Goal: Transaction & Acquisition: Book appointment/travel/reservation

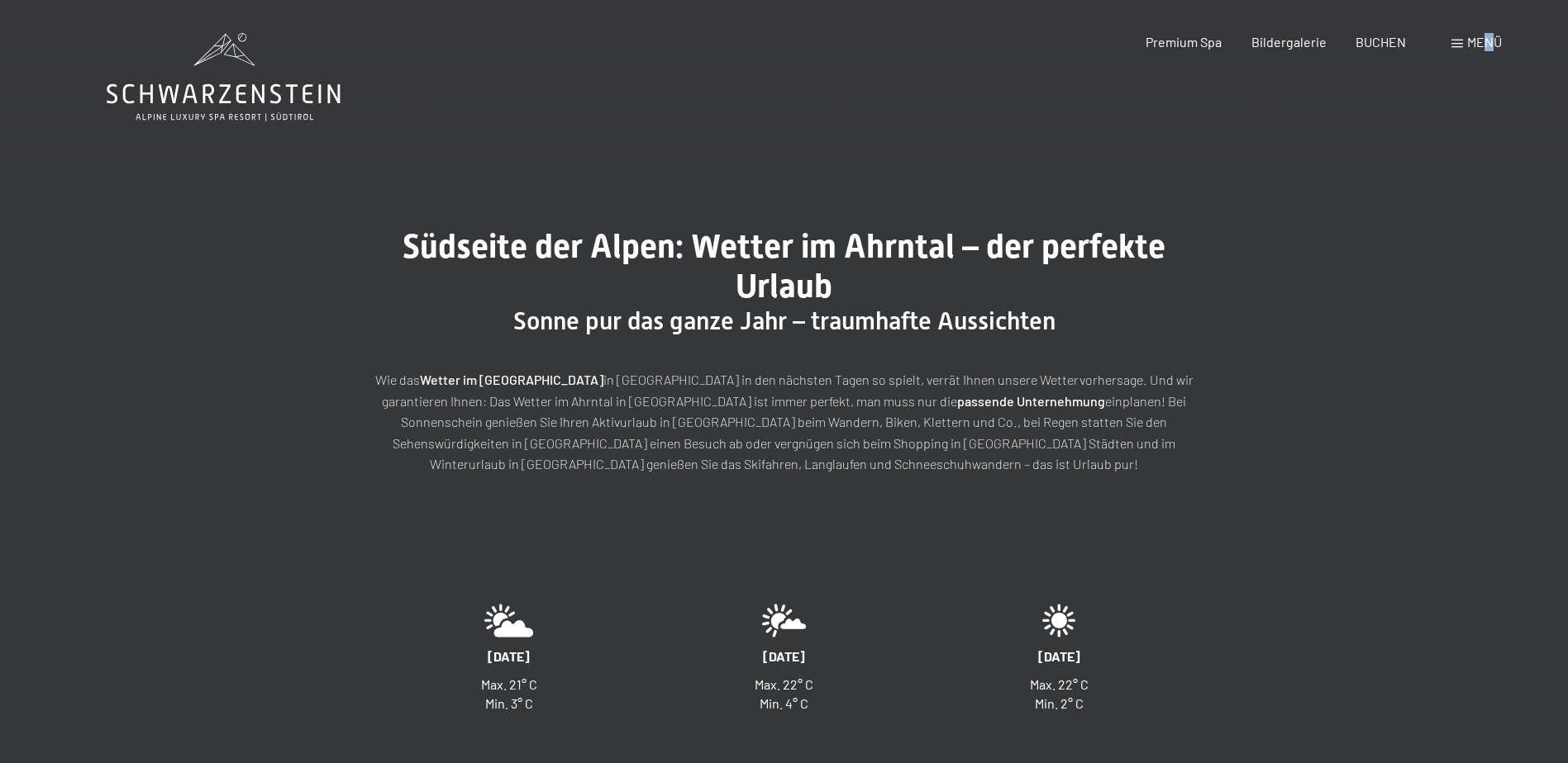
click at [1489, 38] on span "Menü" at bounding box center [1485, 42] width 35 height 16
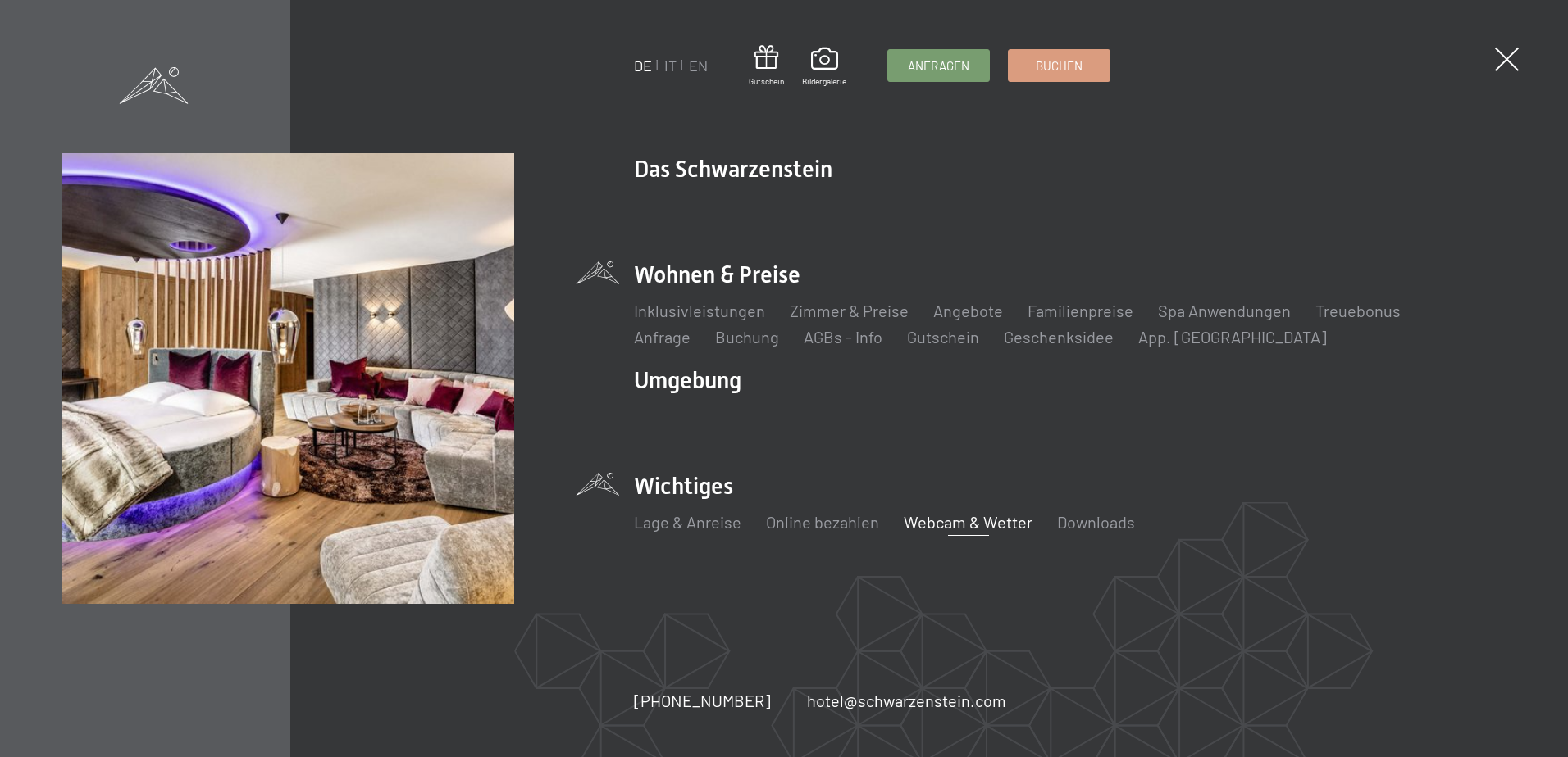
click at [692, 276] on li "Wohnen & Preise Inklusivleistungen Zimmer & Preise Liste Angebote Liste Familie…" at bounding box center [1070, 303] width 871 height 90
click at [862, 317] on link "Zimmer & Preise" at bounding box center [849, 310] width 119 height 20
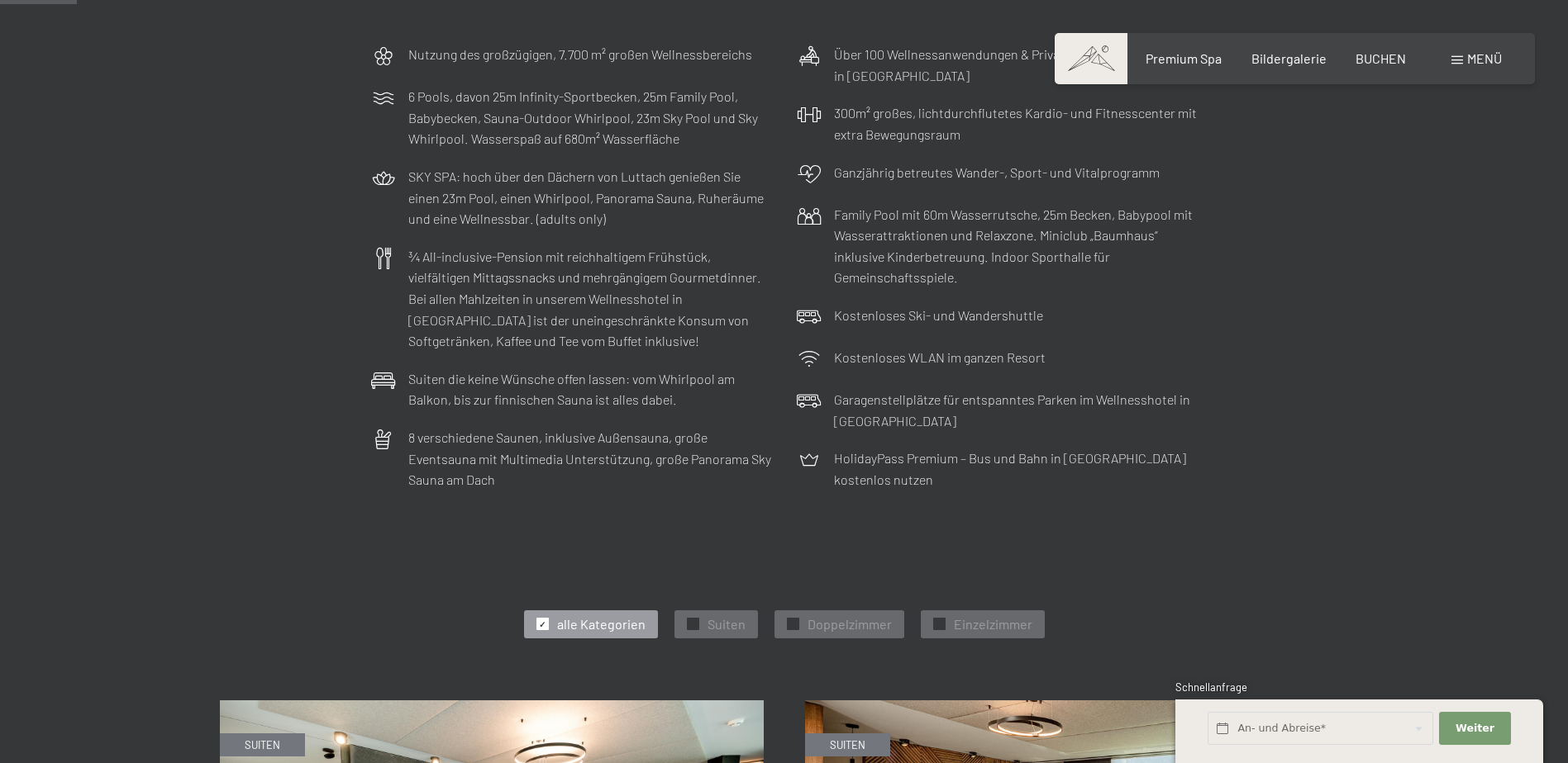
scroll to position [413, 0]
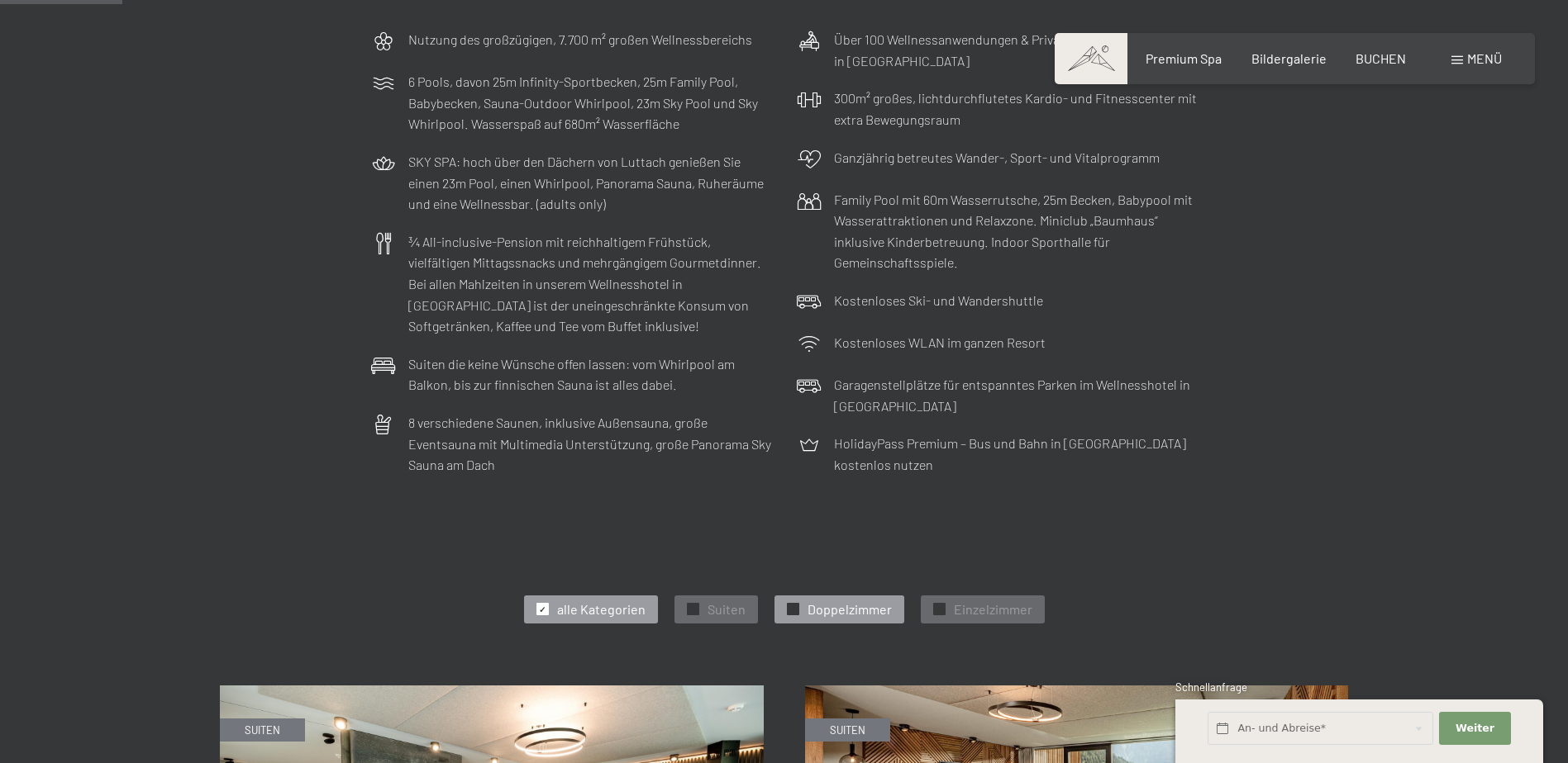
click at [857, 607] on span "Doppelzimmer" at bounding box center [849, 610] width 84 height 18
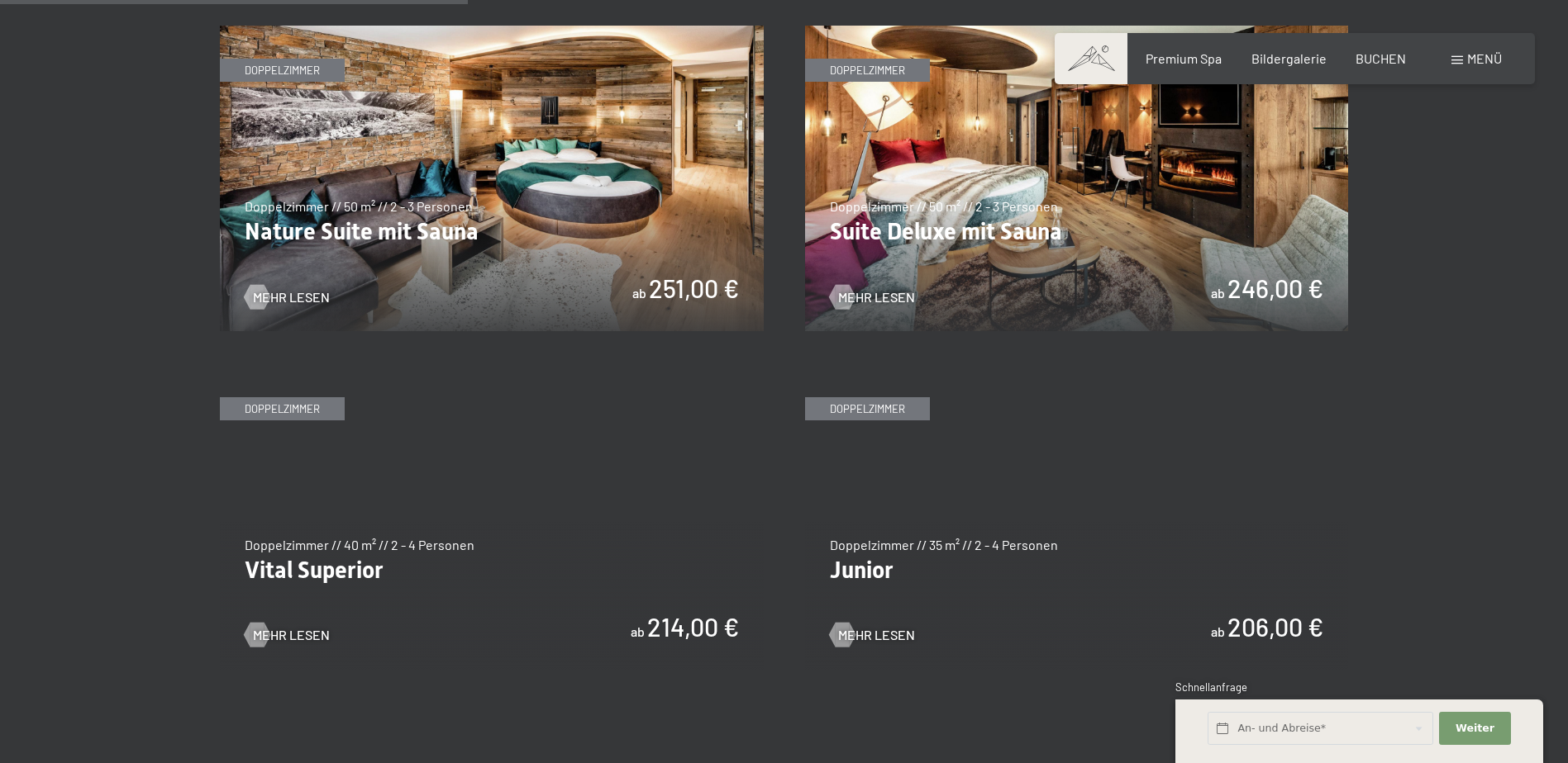
scroll to position [1074, 0]
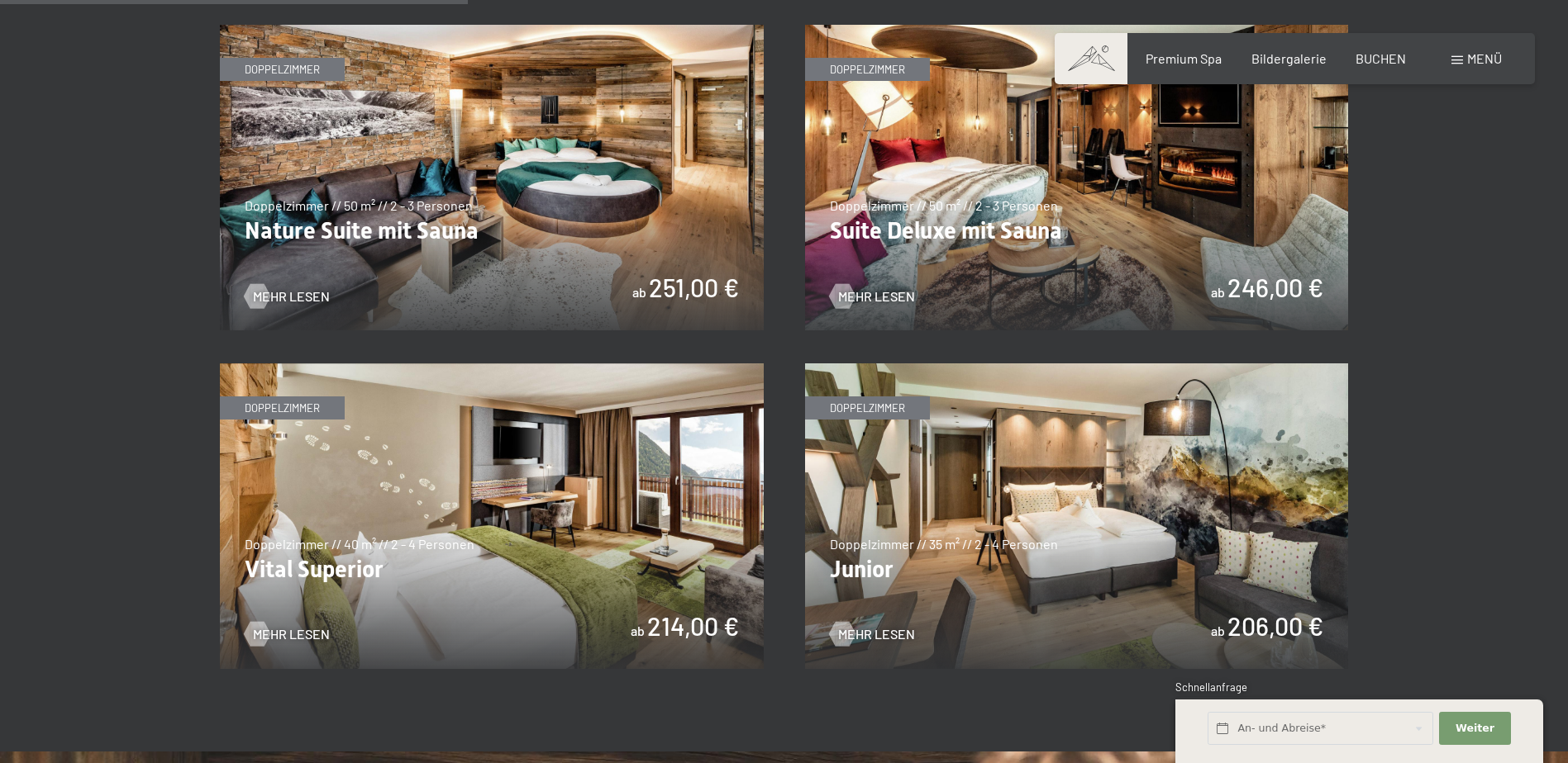
click at [468, 502] on img at bounding box center [492, 516] width 544 height 306
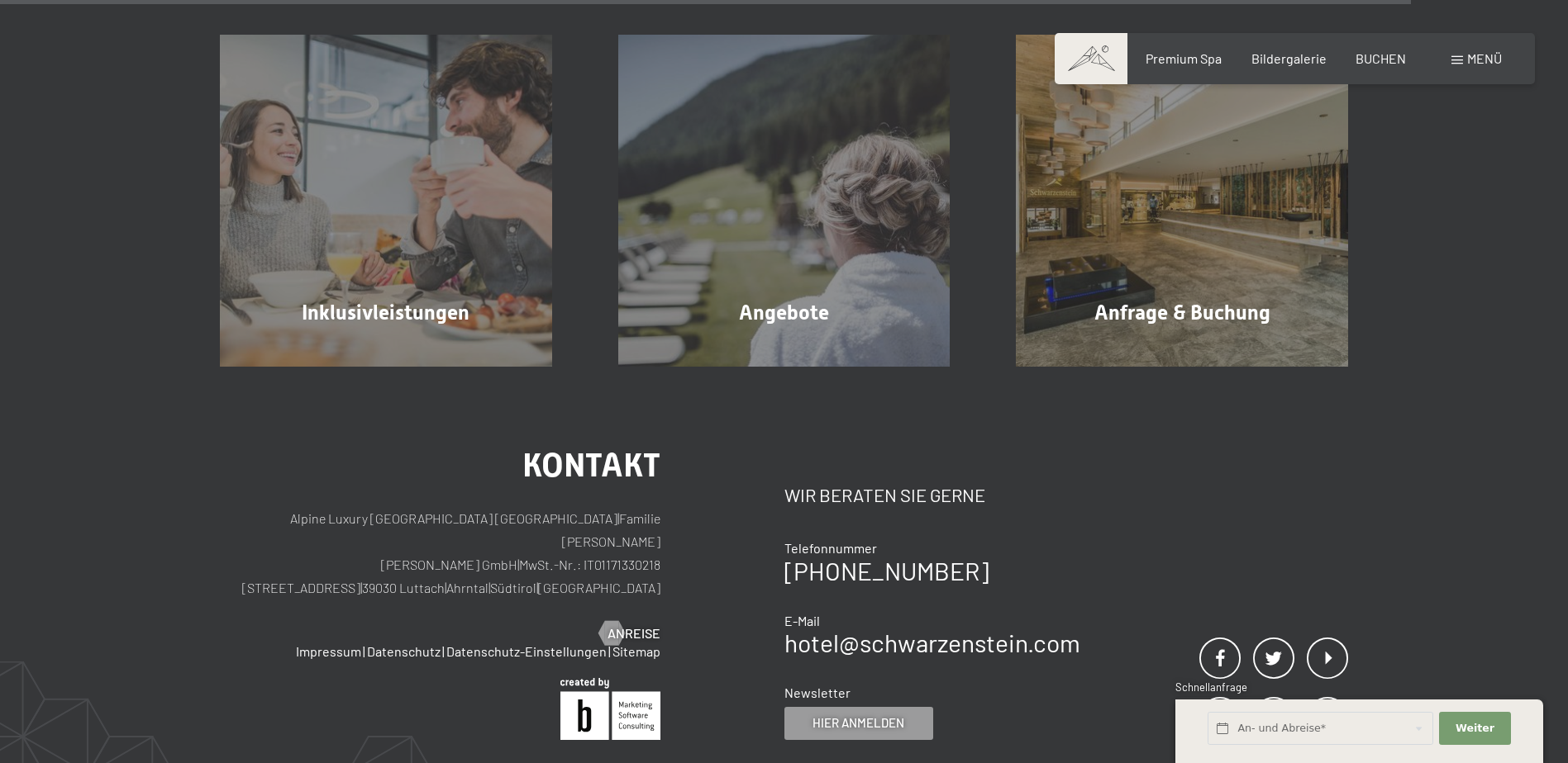
scroll to position [3304, 0]
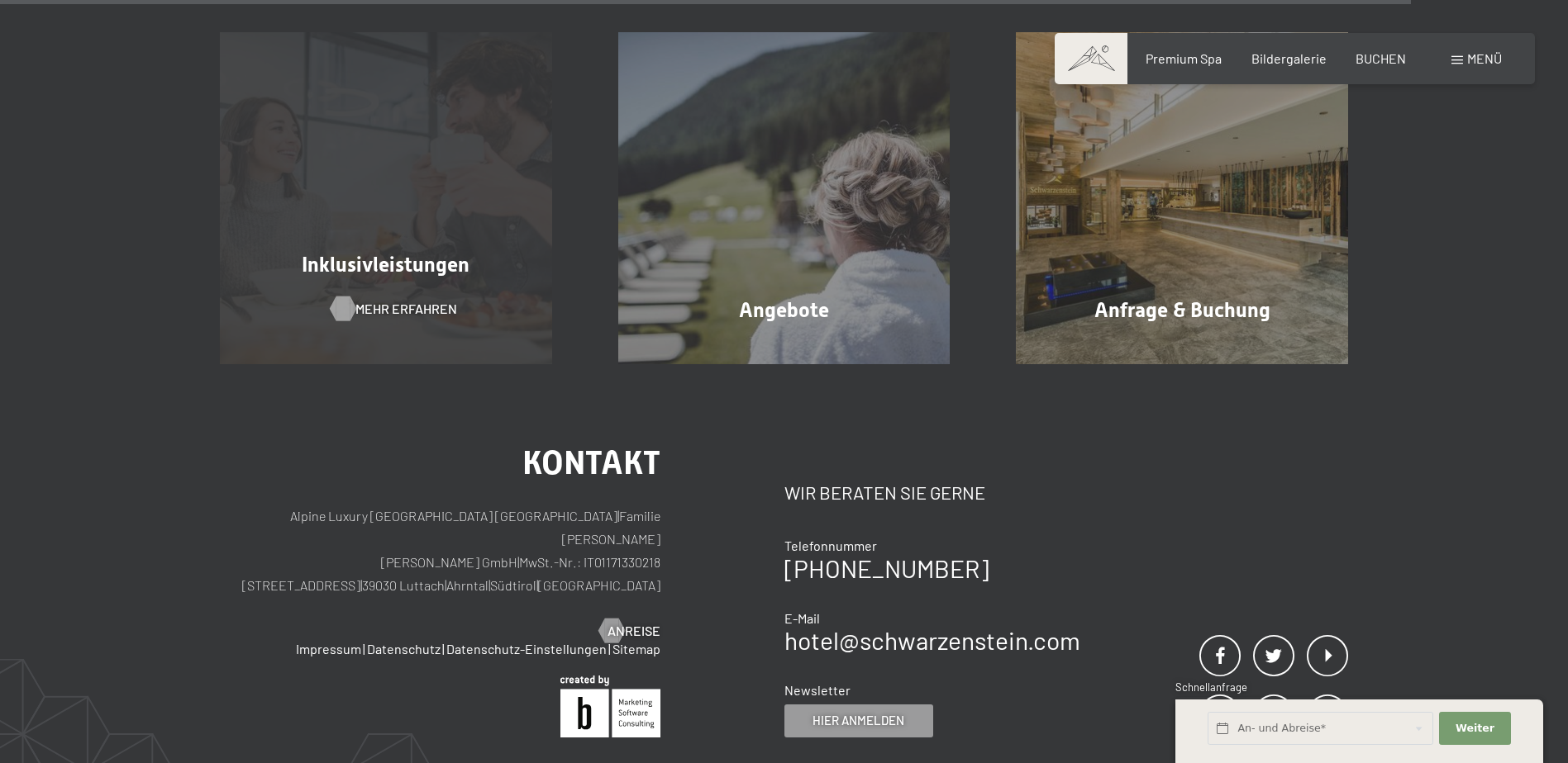
click at [388, 302] on span "Mehr erfahren" at bounding box center [407, 308] width 102 height 18
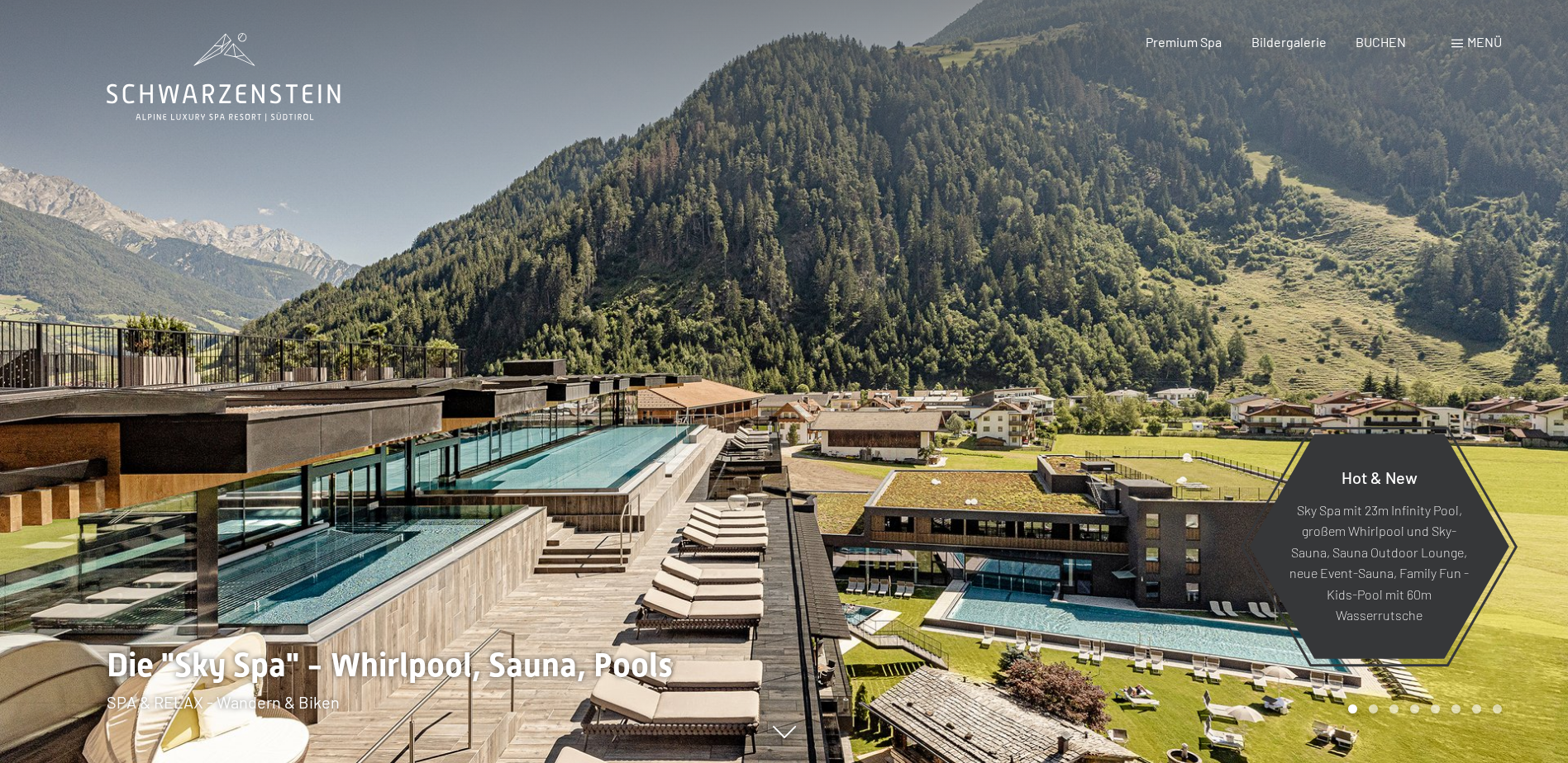
click at [1478, 37] on span "Menü" at bounding box center [1485, 42] width 35 height 16
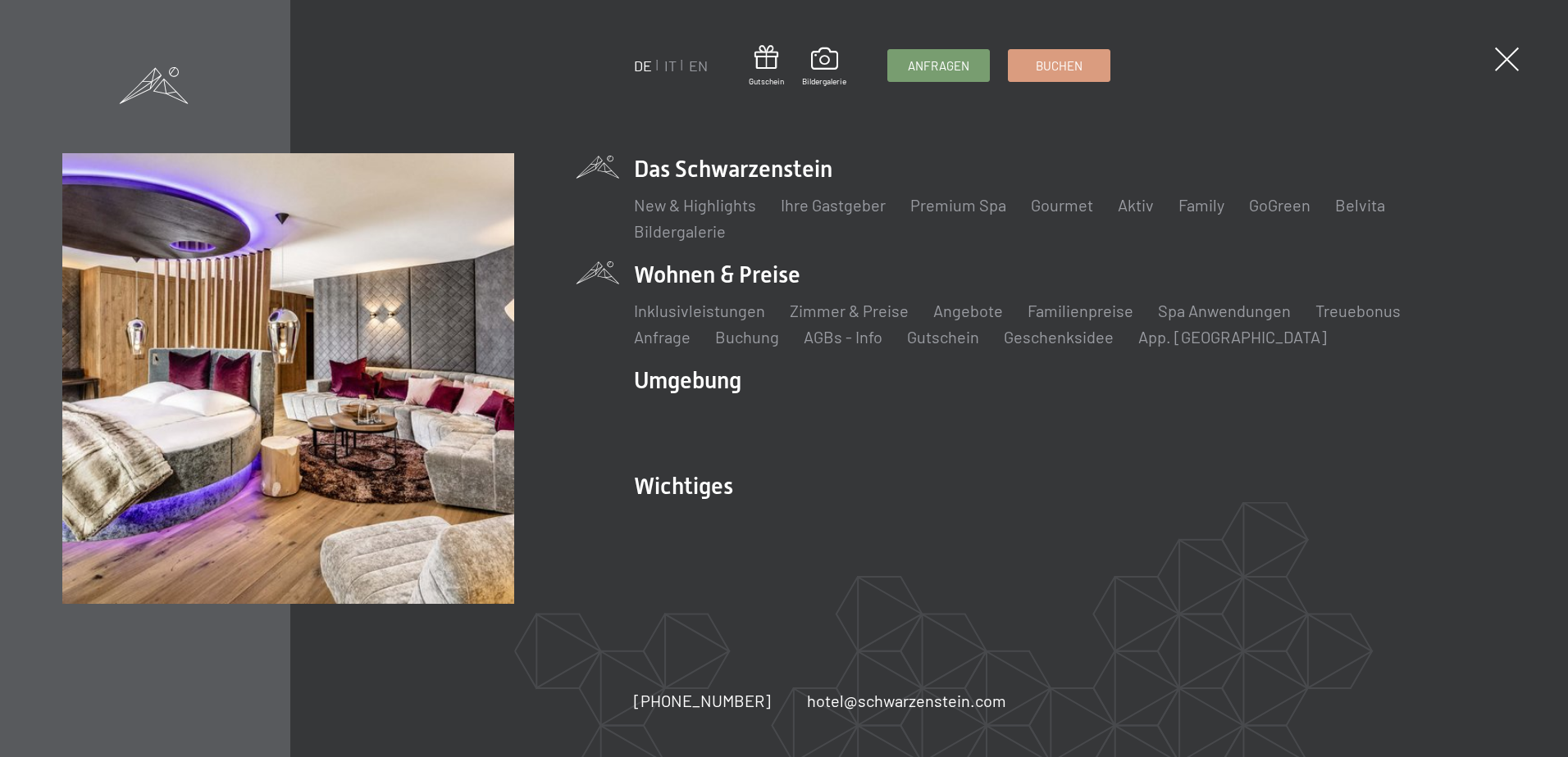
click at [735, 275] on li "Wohnen & Preise Inklusivleistungen Zimmer & Preise Liste Angebote Liste Familie…" at bounding box center [1070, 303] width 871 height 90
click at [871, 316] on link "Zimmer & Preise" at bounding box center [849, 310] width 119 height 20
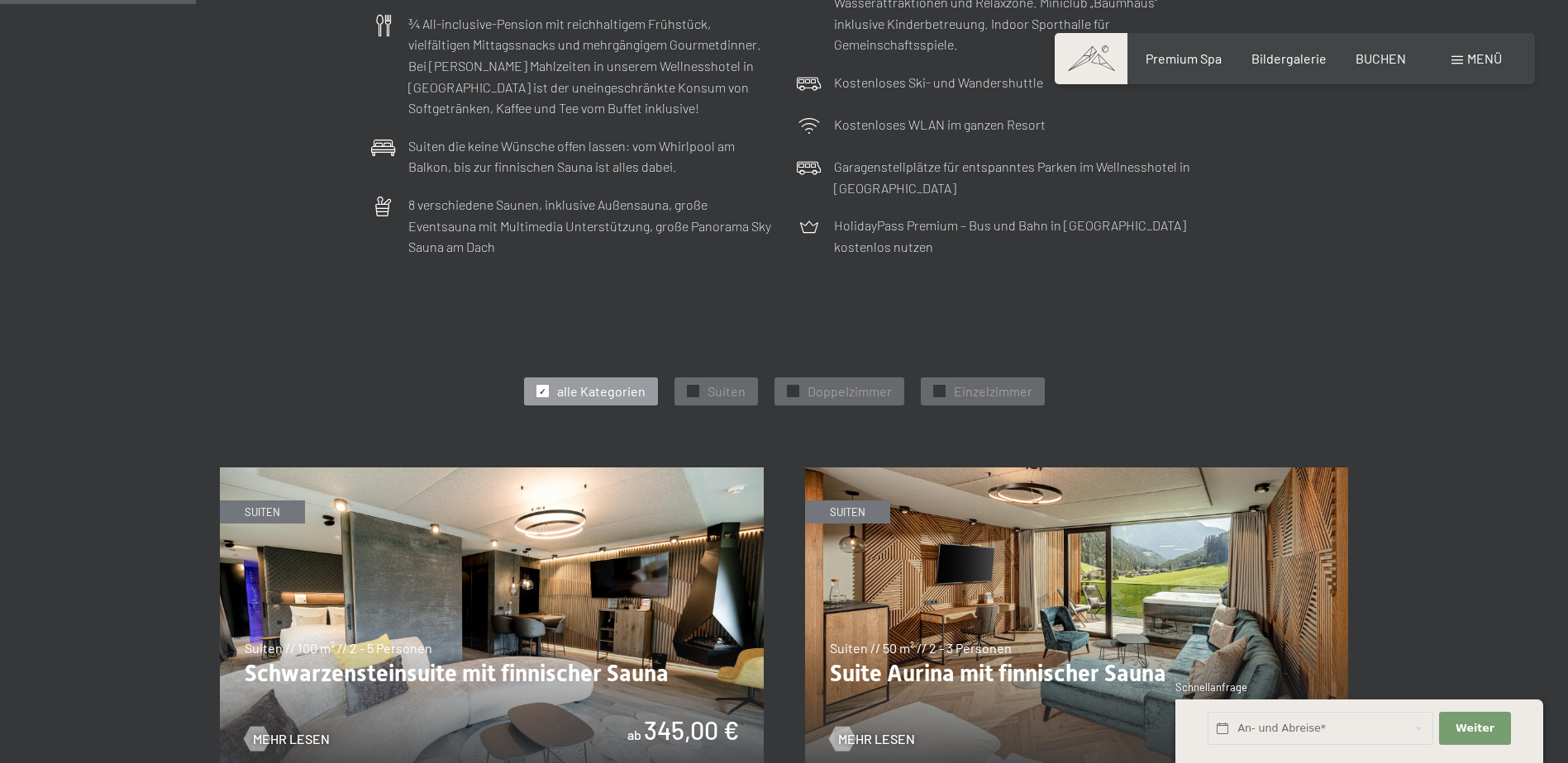
scroll to position [661, 0]
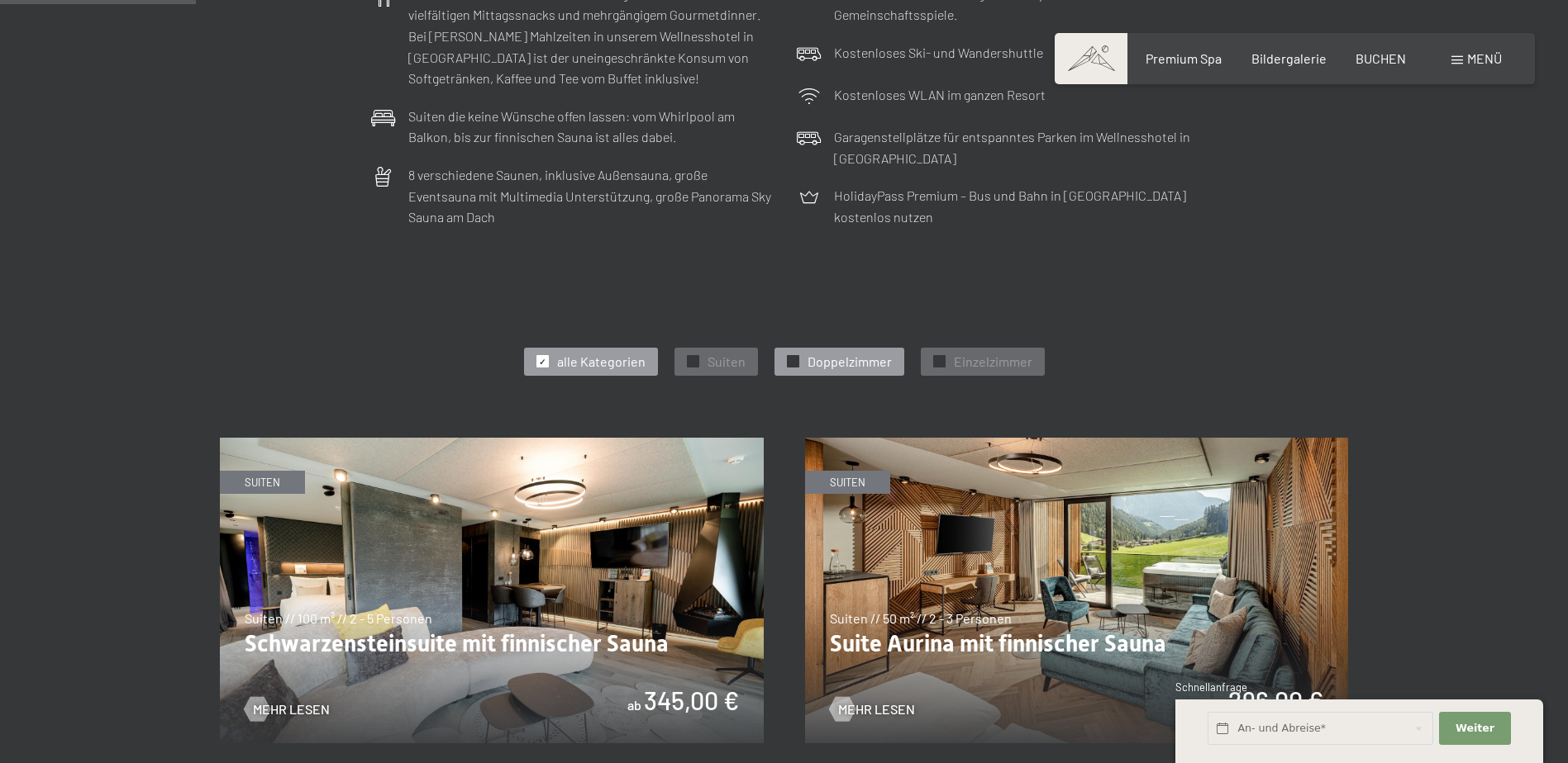
click at [819, 356] on span "Doppelzimmer" at bounding box center [849, 362] width 84 height 18
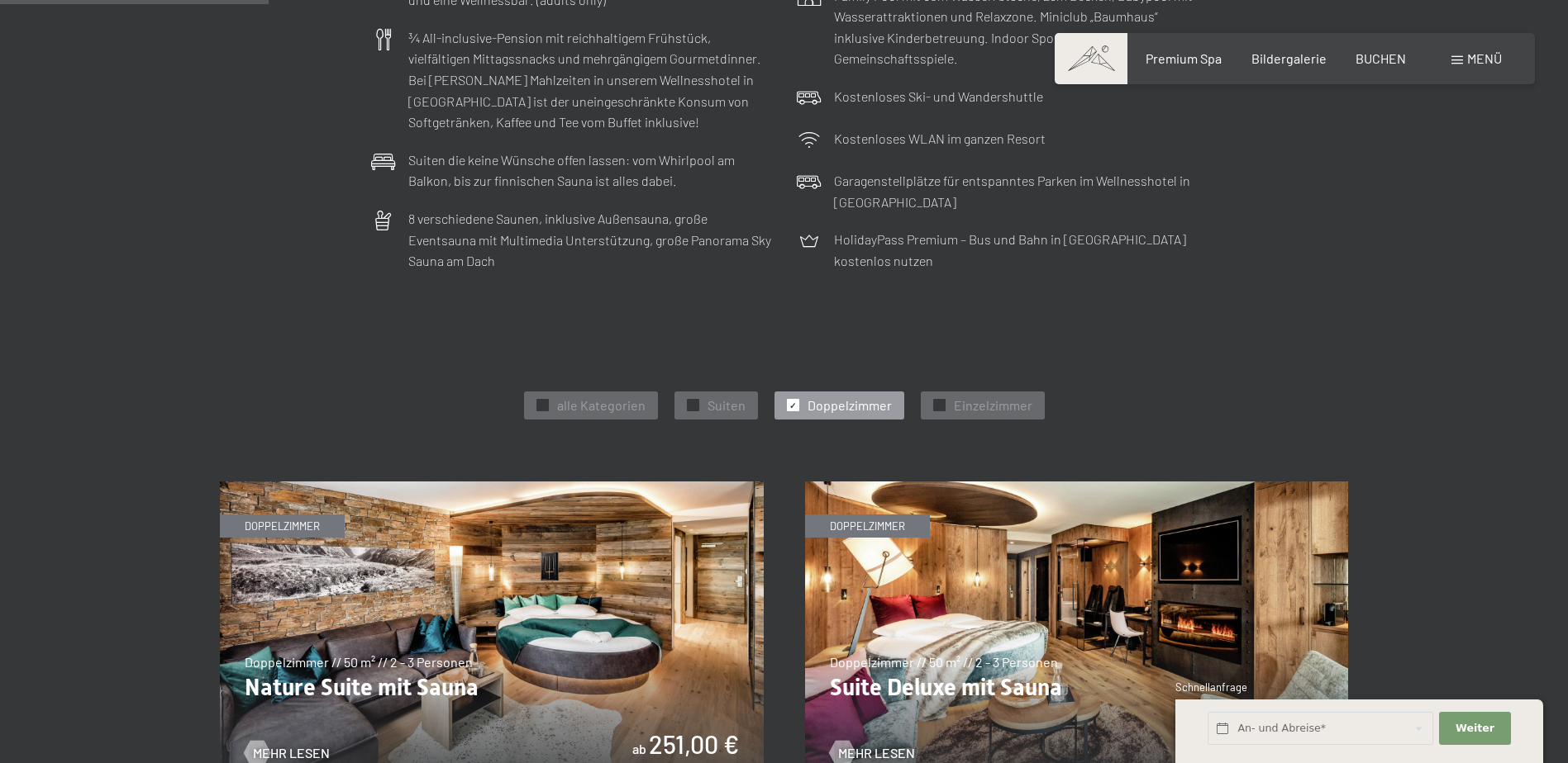
scroll to position [578, 0]
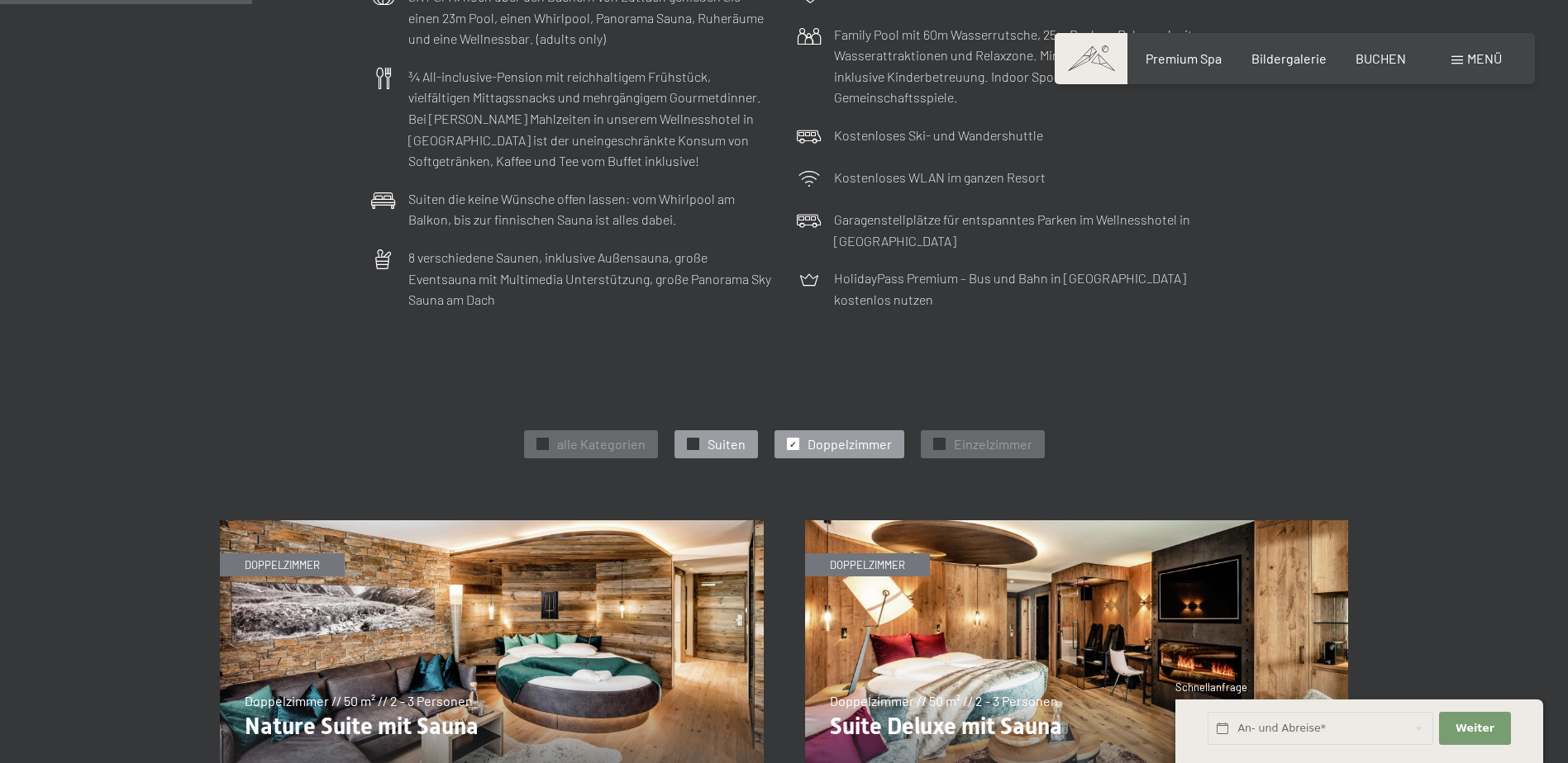
click at [722, 443] on span "Suiten" at bounding box center [726, 444] width 38 height 18
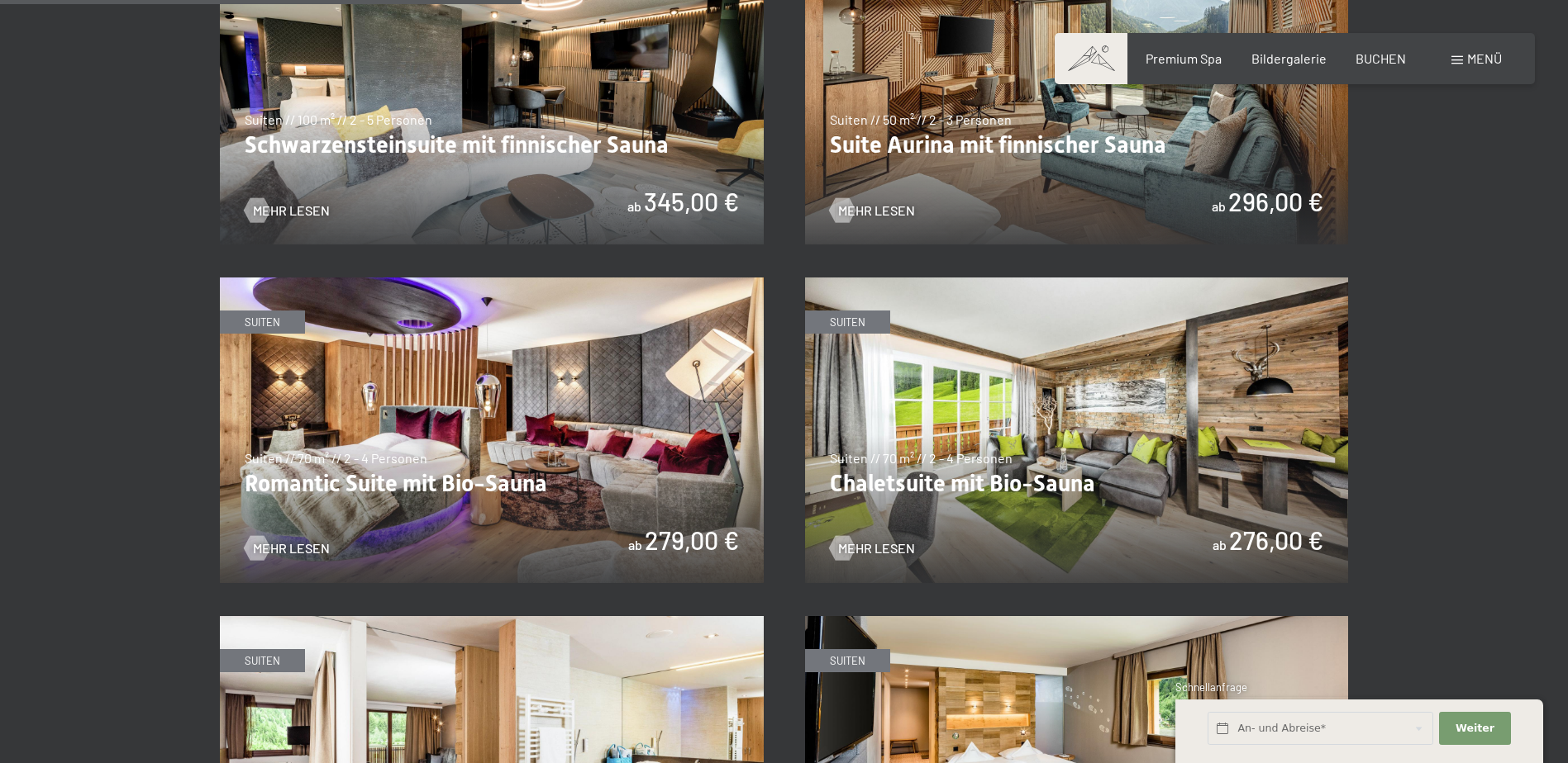
scroll to position [1404, 0]
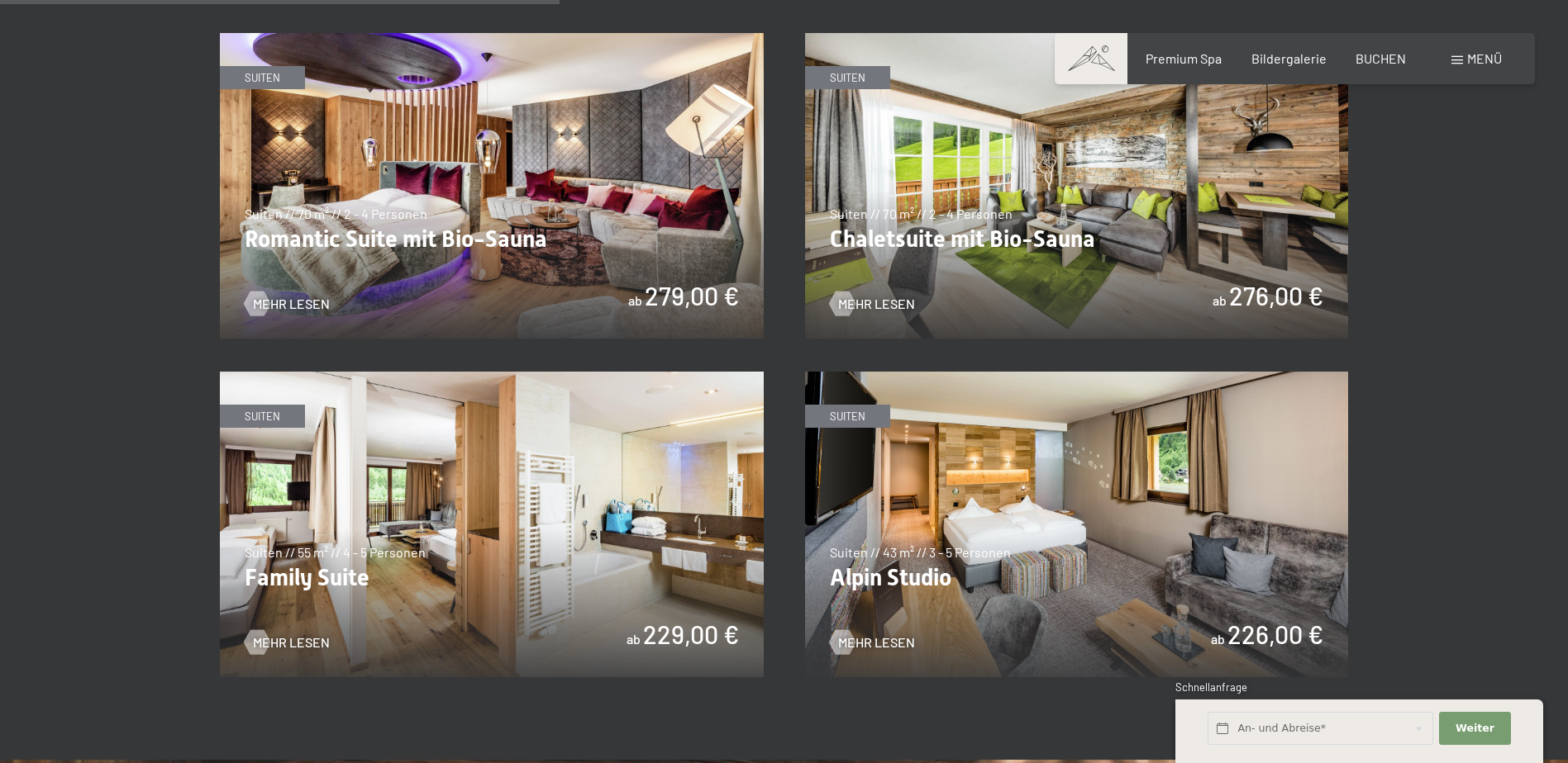
click at [508, 265] on img at bounding box center [492, 186] width 544 height 306
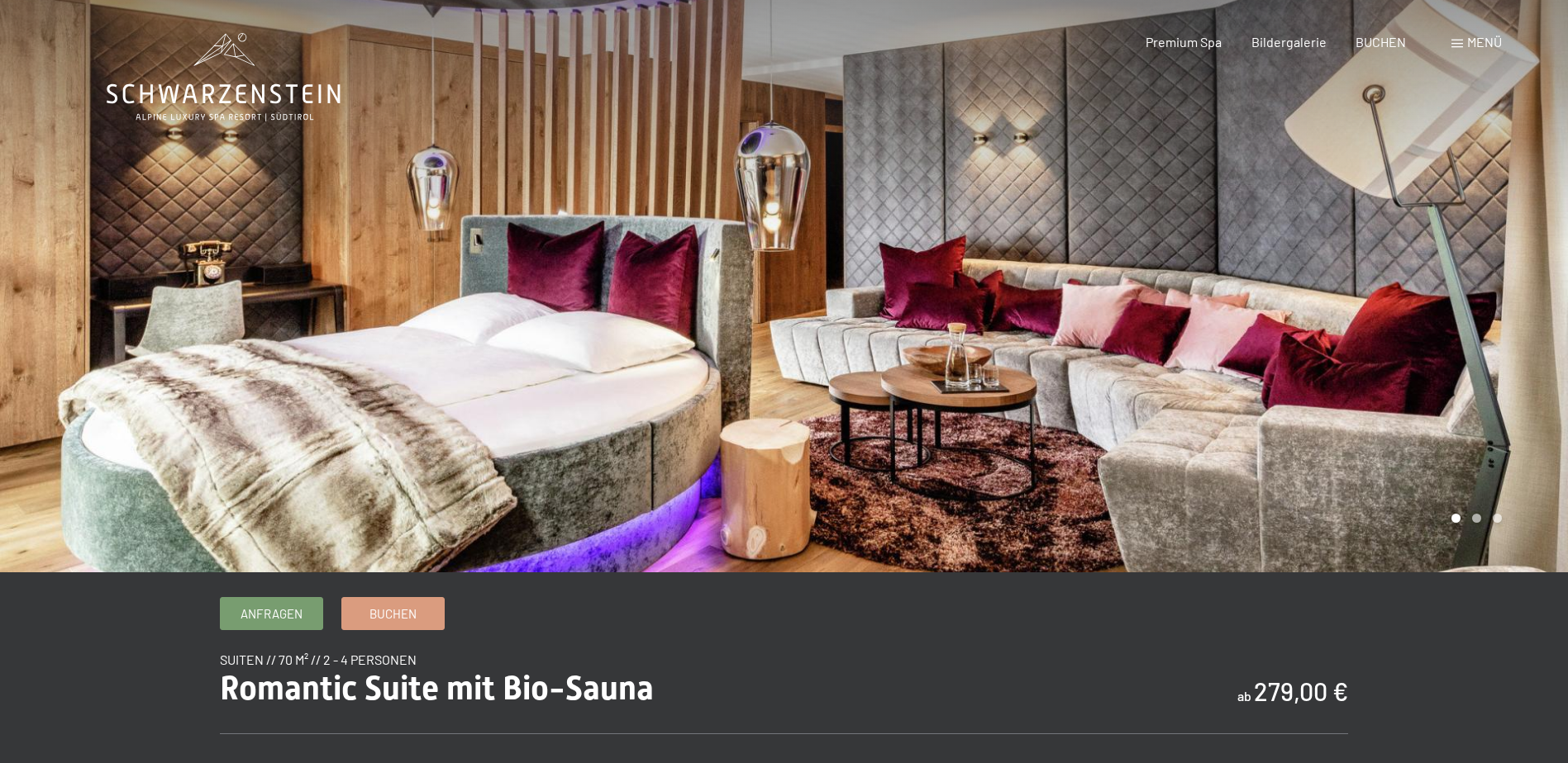
click at [1443, 314] on div at bounding box center [1176, 286] width 784 height 573
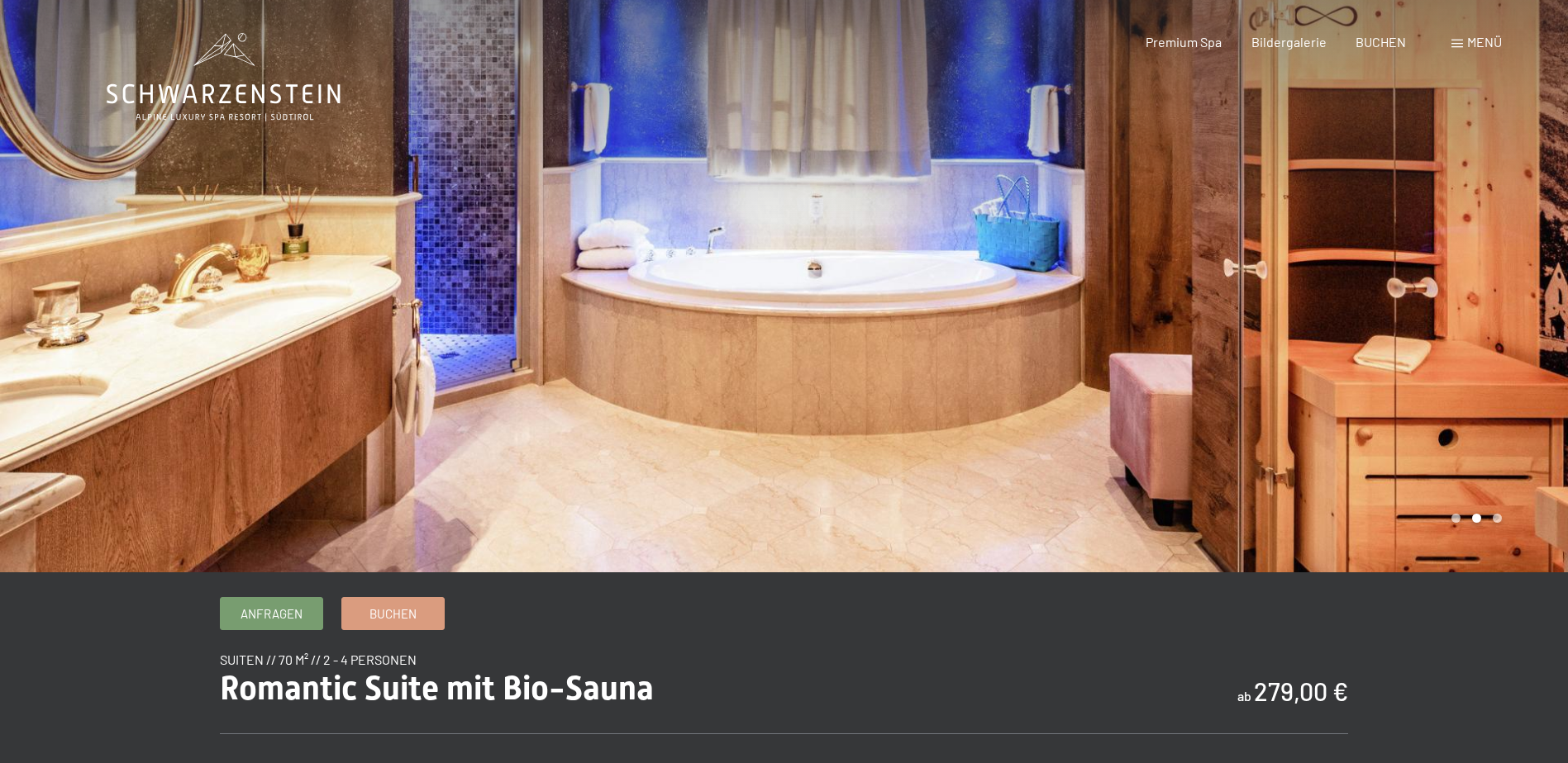
click at [1443, 314] on div at bounding box center [1176, 286] width 784 height 573
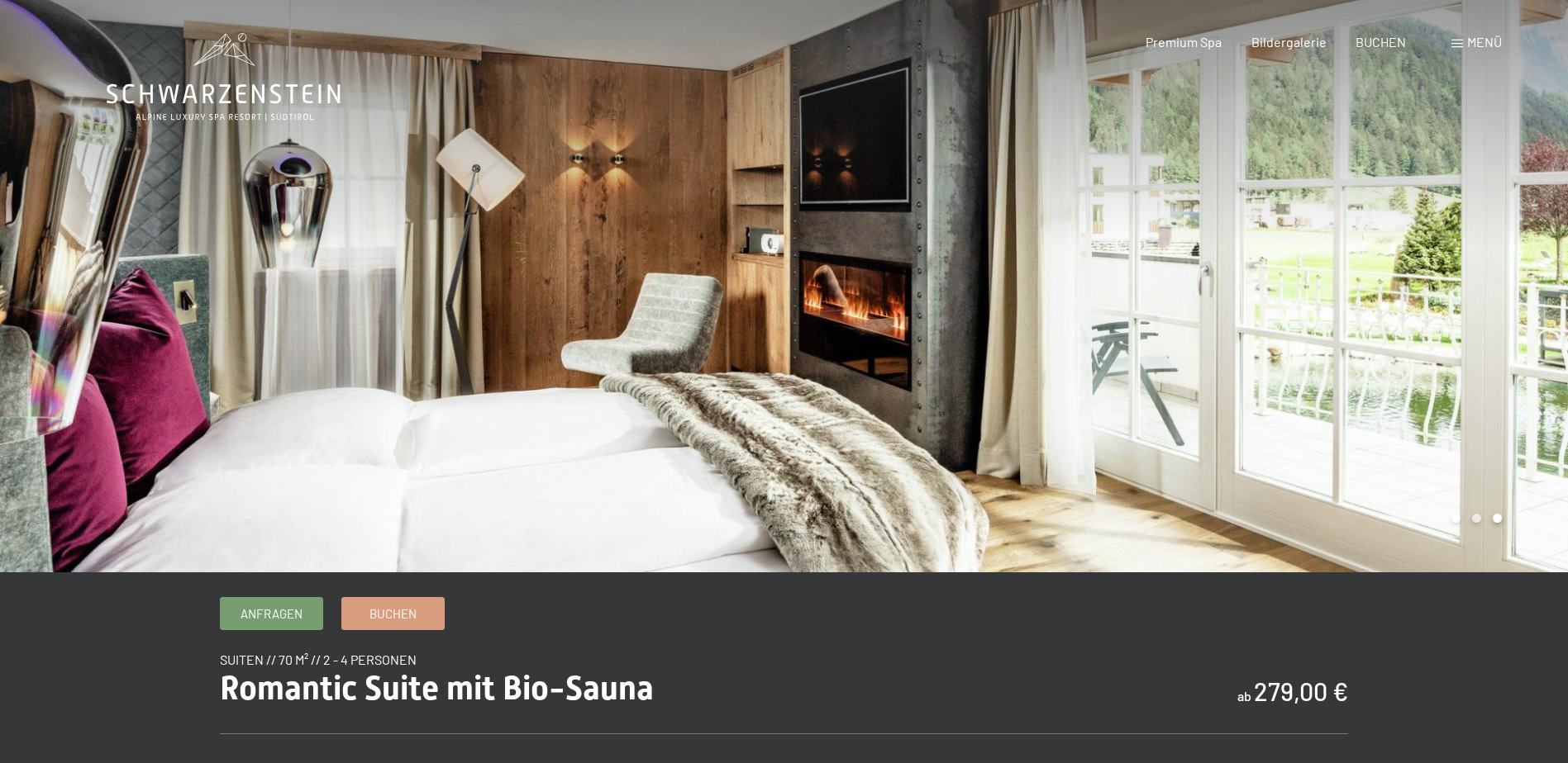
click at [1443, 314] on div at bounding box center [1176, 286] width 784 height 573
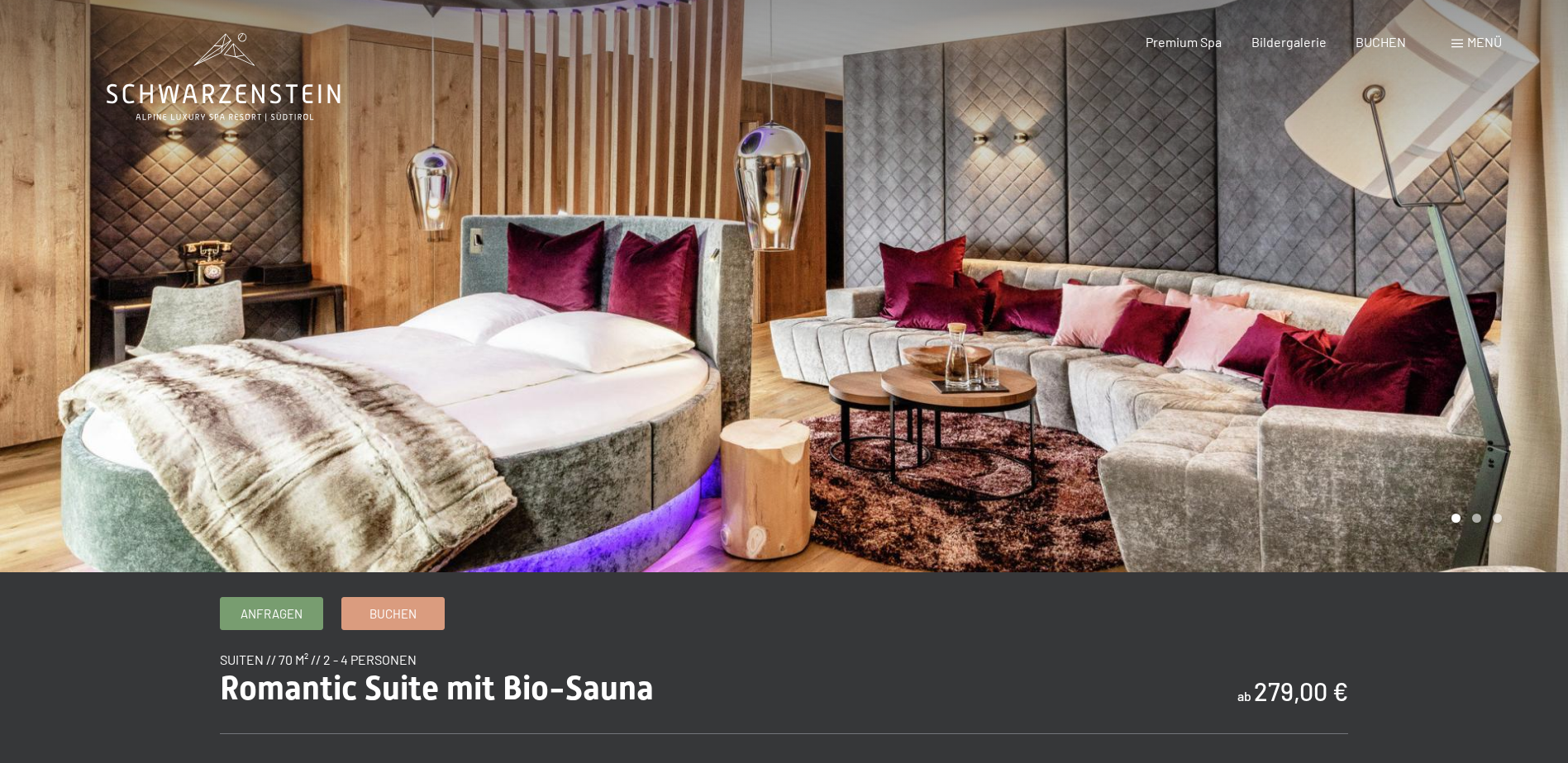
click at [1443, 314] on div at bounding box center [1176, 286] width 784 height 573
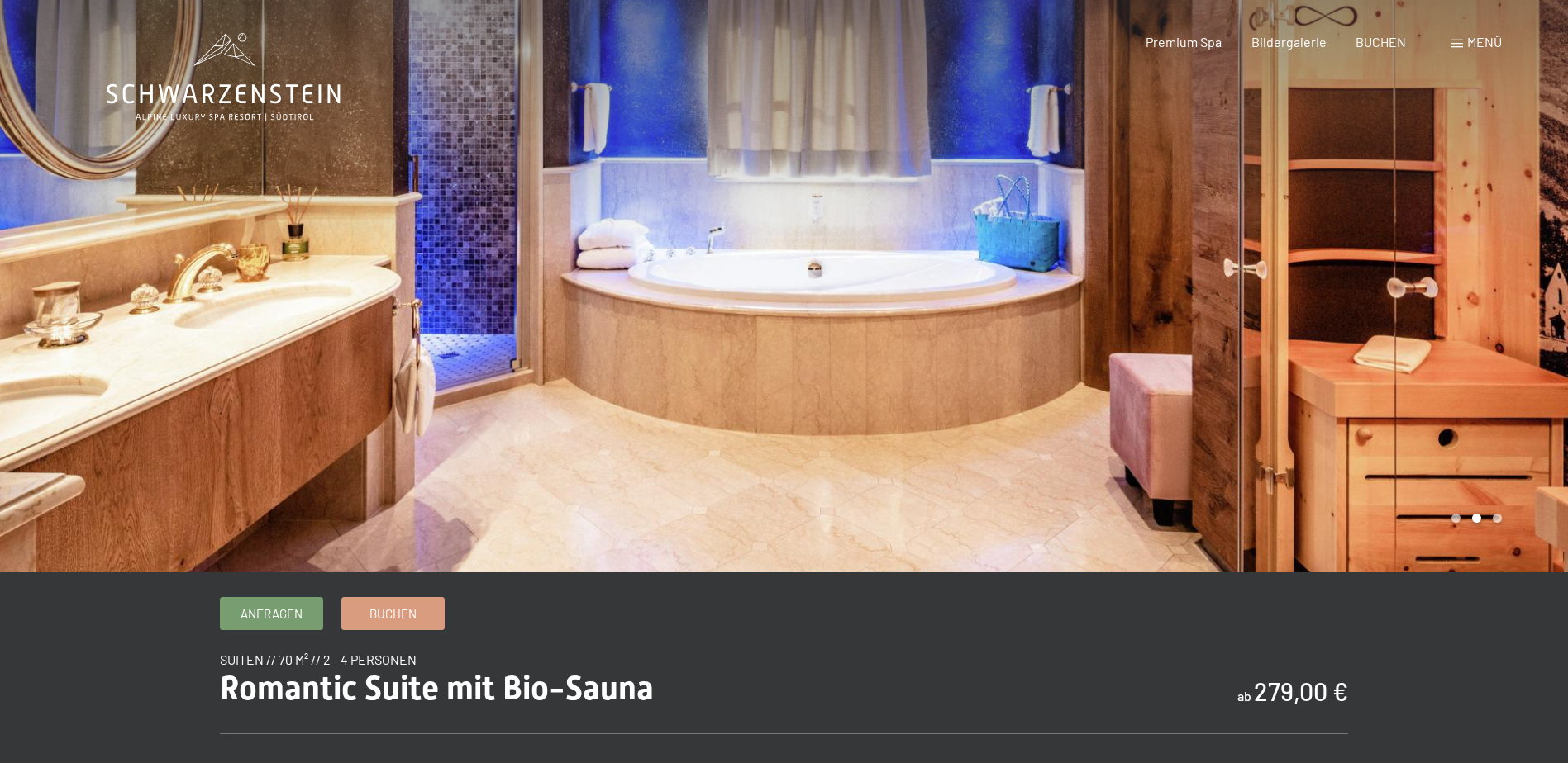
click at [1443, 314] on div at bounding box center [1176, 286] width 784 height 573
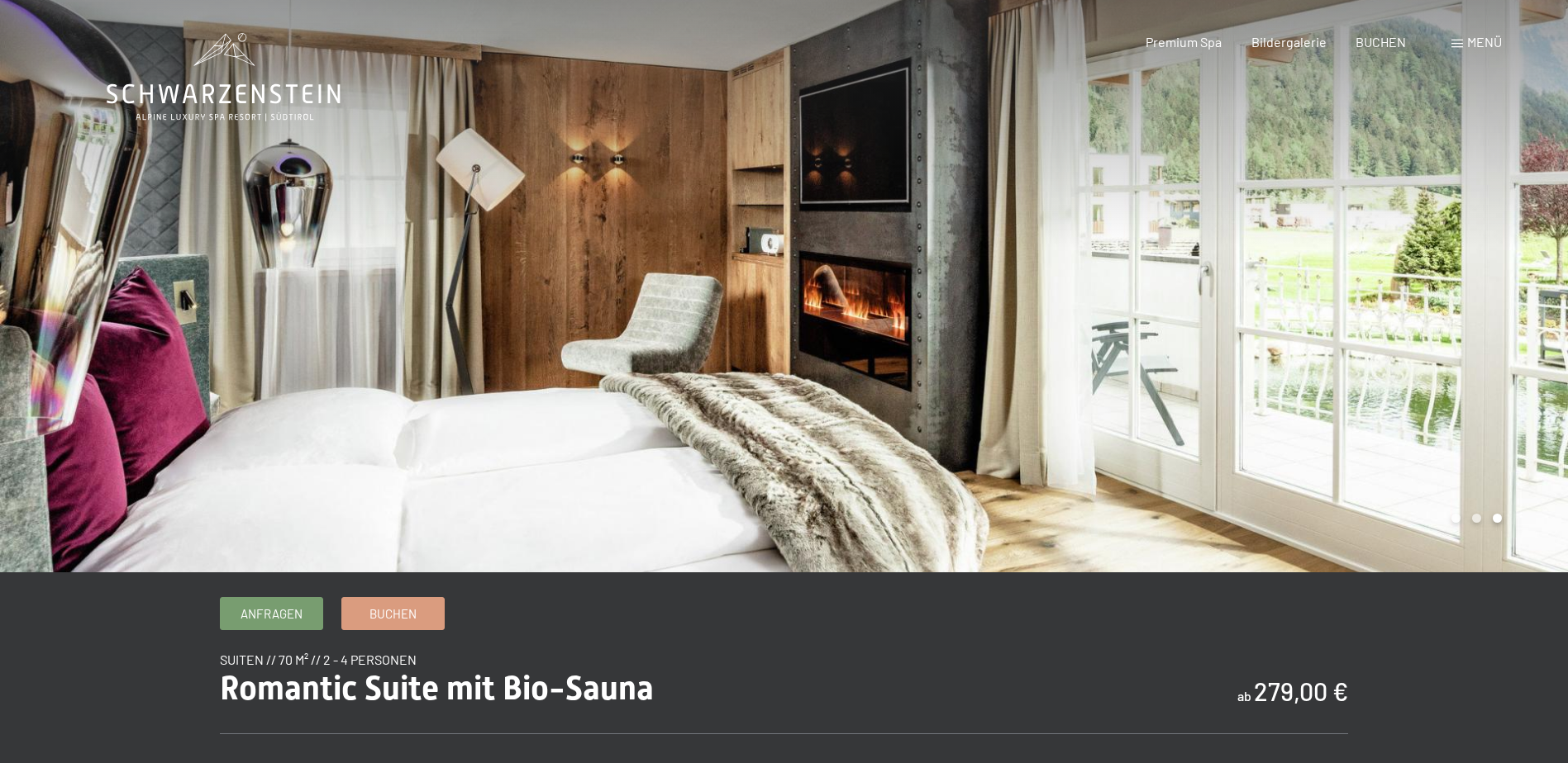
click at [1443, 314] on div at bounding box center [1176, 286] width 784 height 573
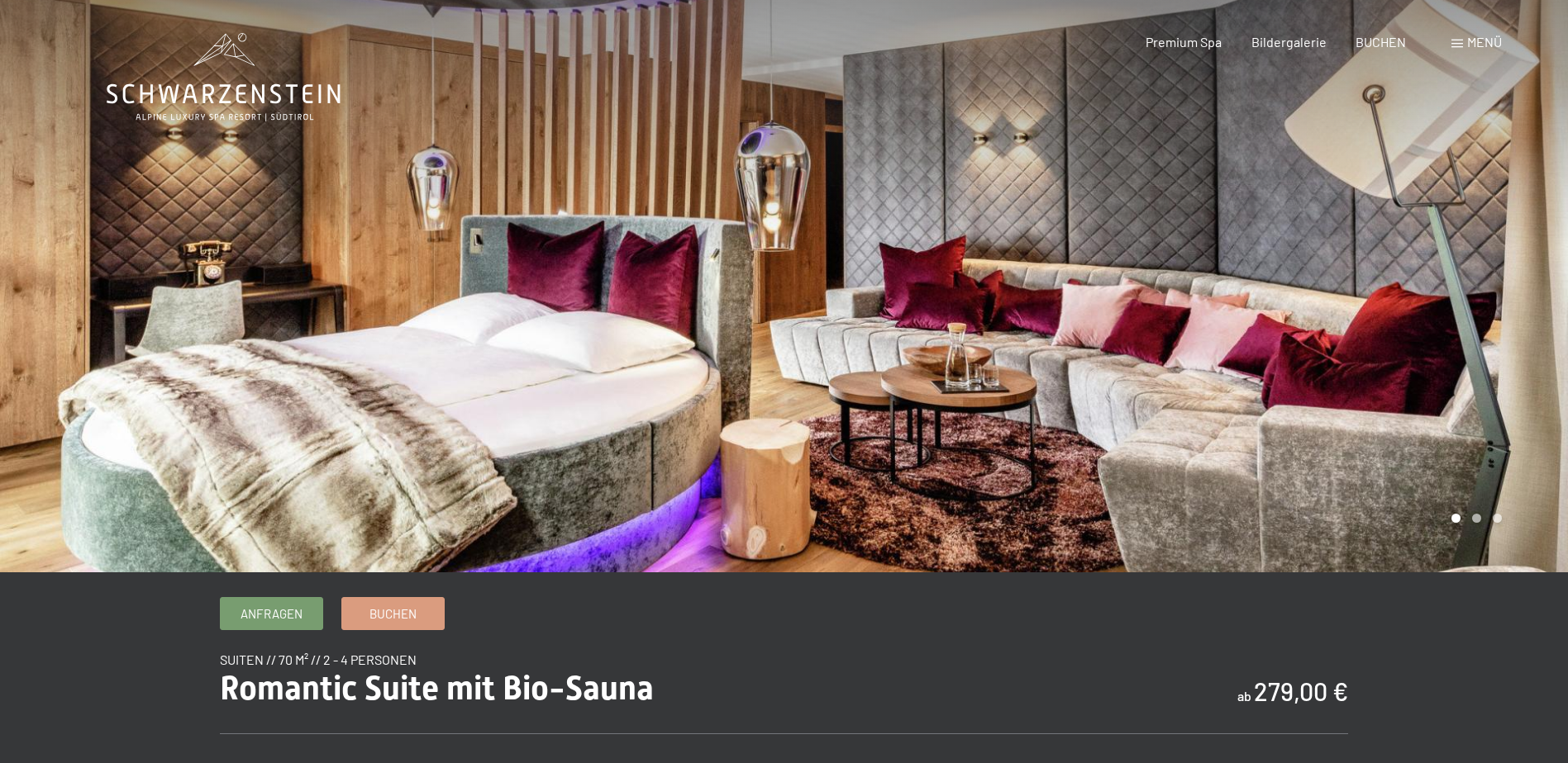
click at [1443, 314] on div at bounding box center [1176, 286] width 784 height 573
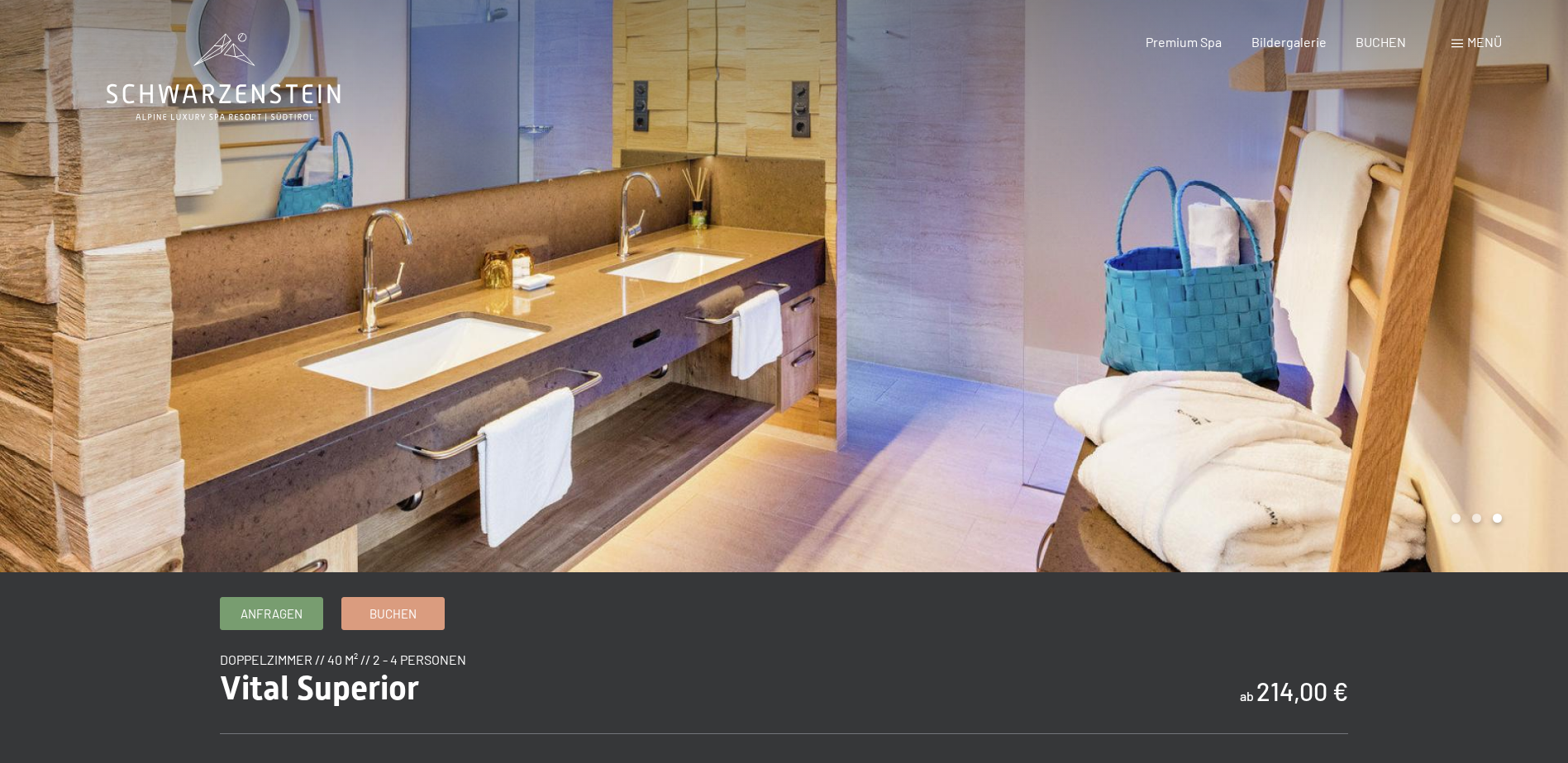
click at [899, 211] on div at bounding box center [1176, 286] width 784 height 573
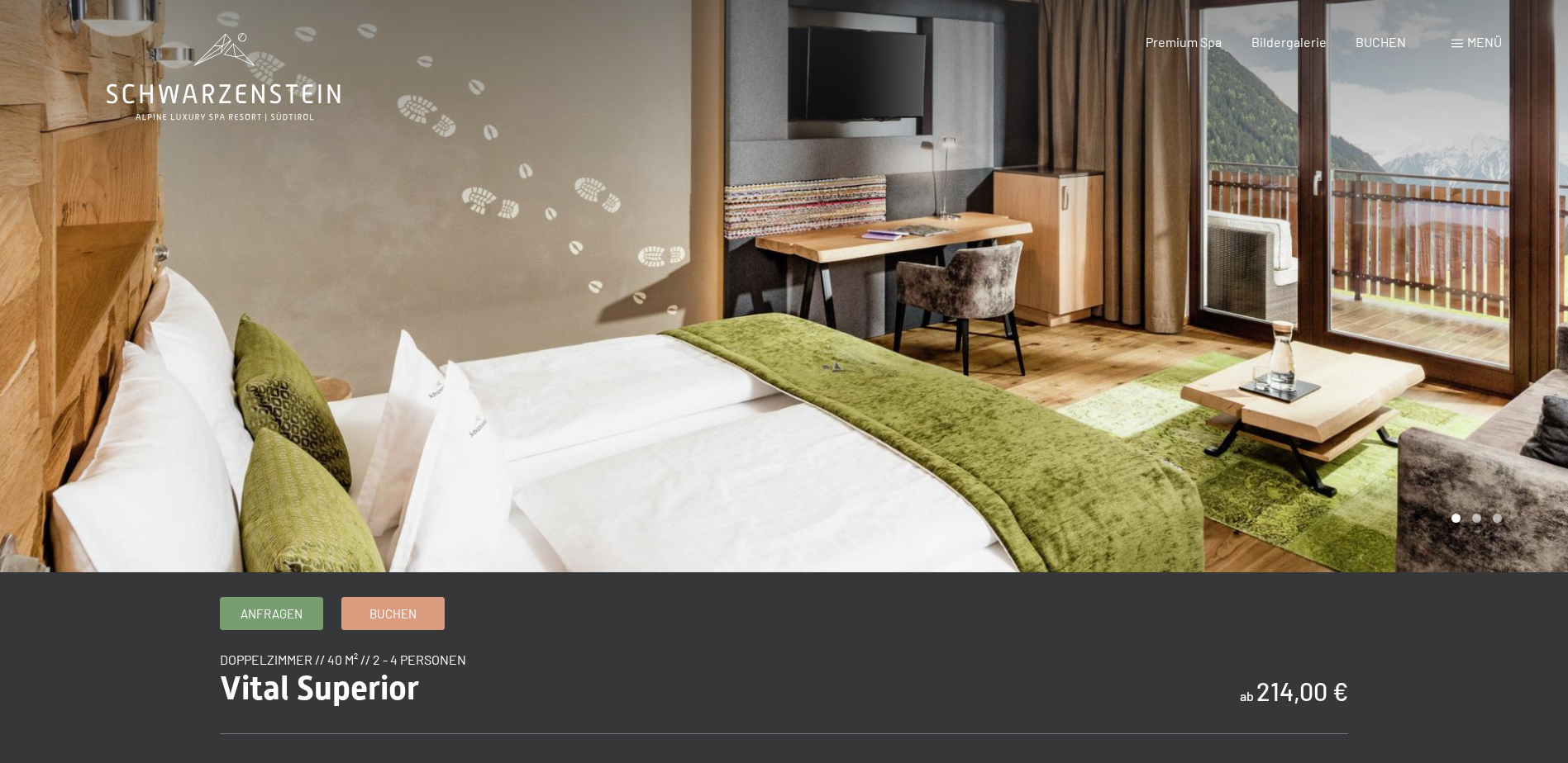
click at [899, 211] on div at bounding box center [1176, 286] width 784 height 573
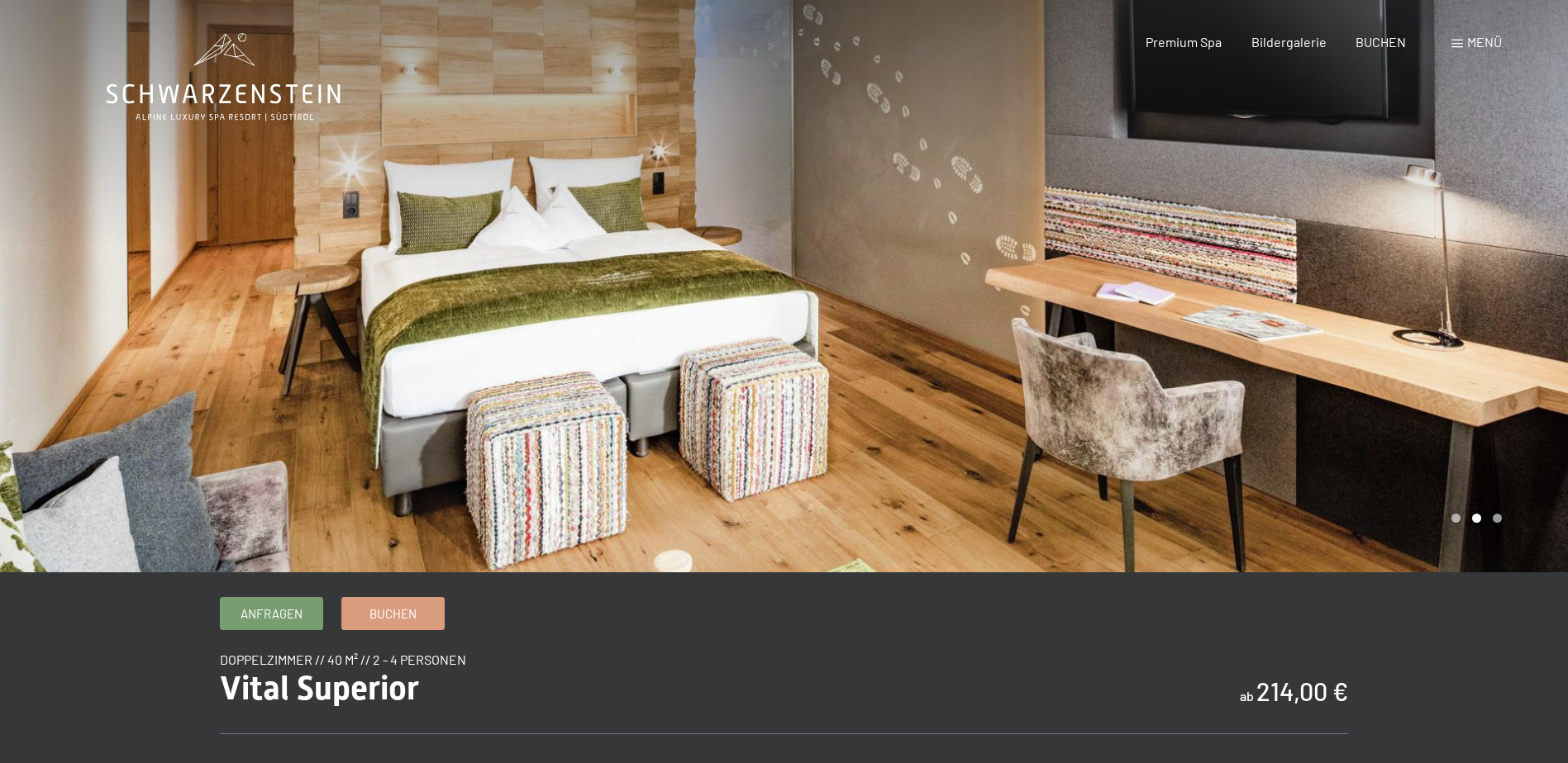
click at [899, 211] on div at bounding box center [1176, 286] width 784 height 573
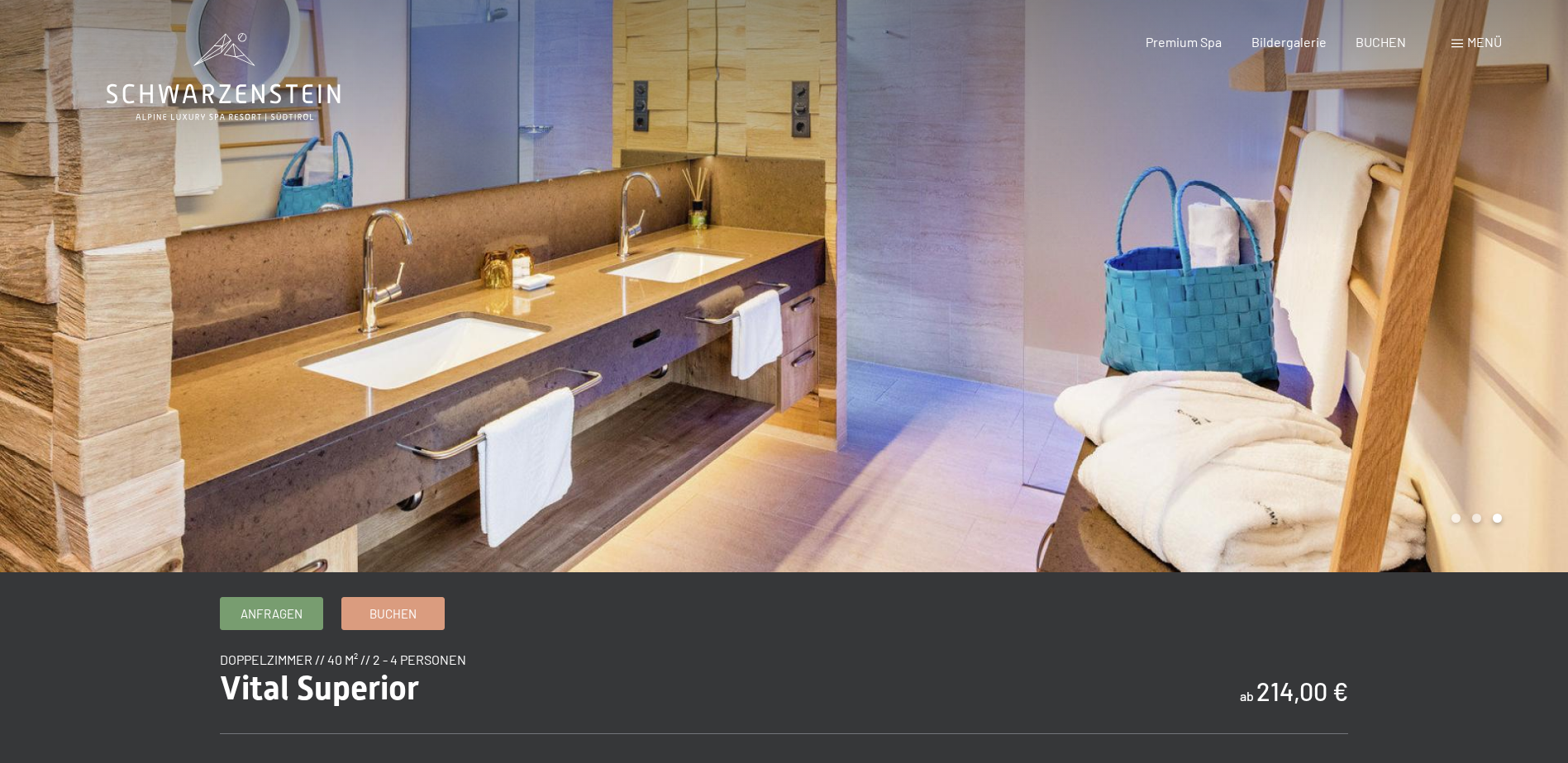
click at [899, 211] on div at bounding box center [1176, 286] width 784 height 573
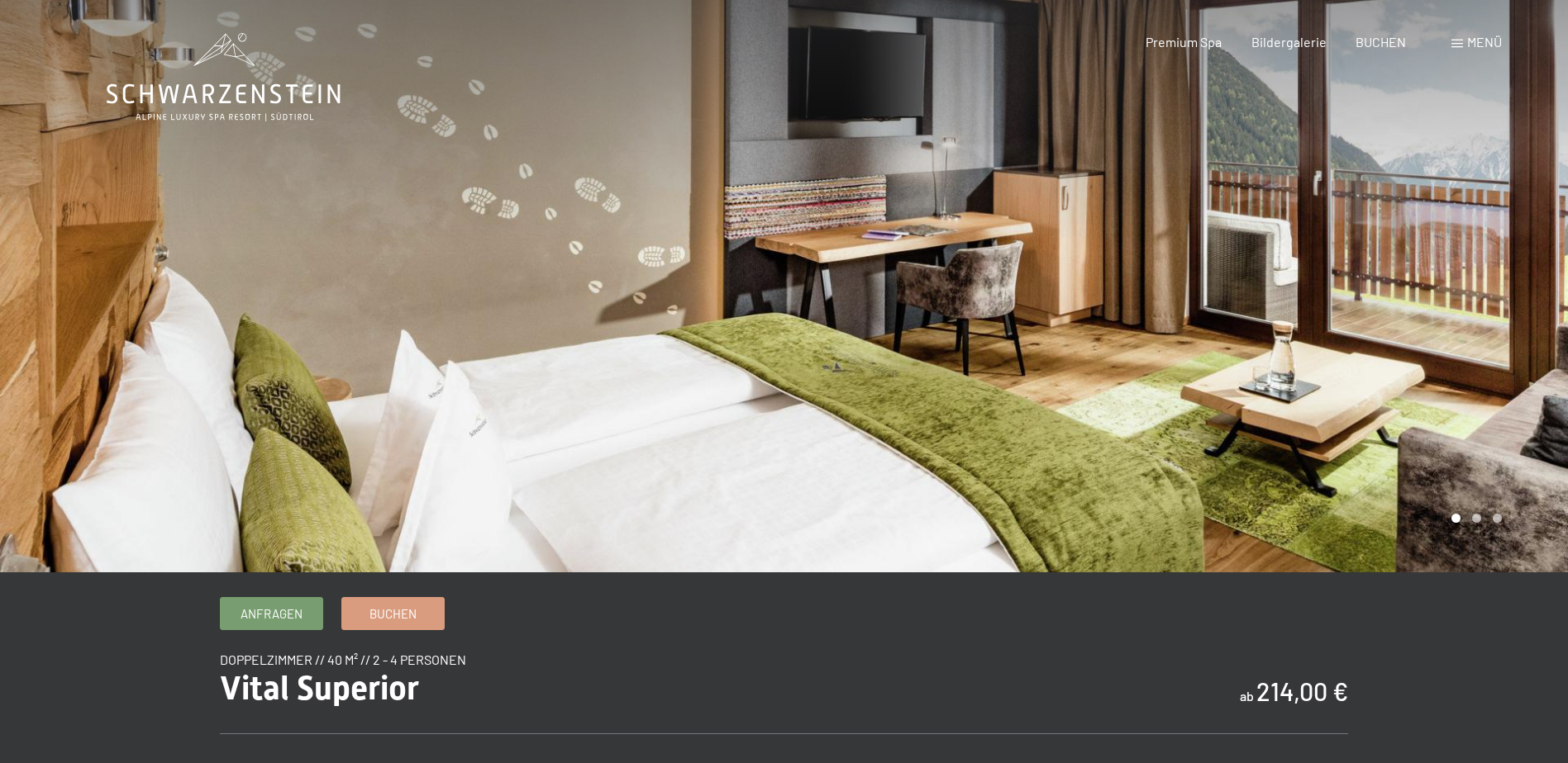
click at [899, 211] on div at bounding box center [1176, 286] width 784 height 573
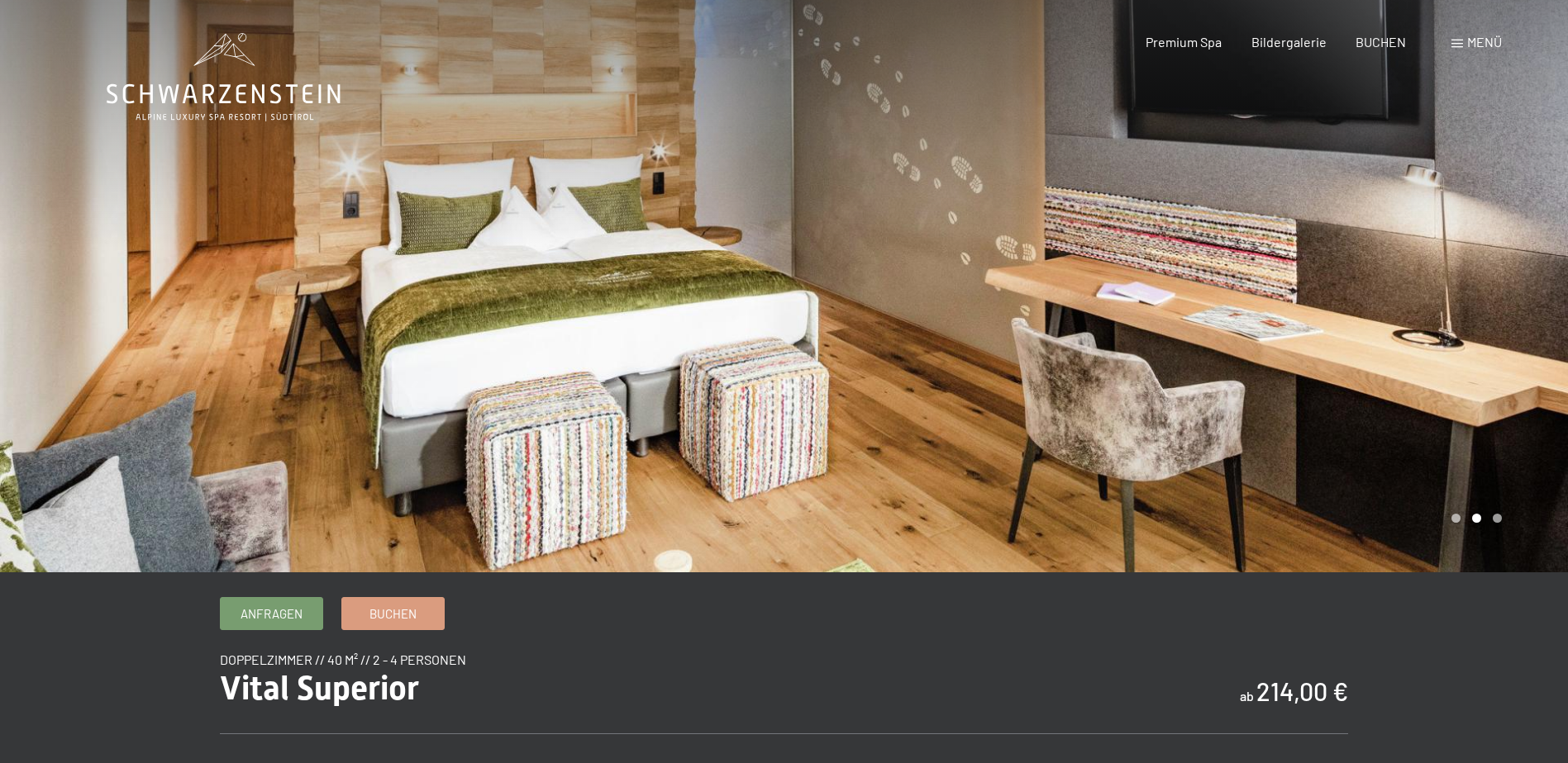
click at [899, 211] on div at bounding box center [1176, 286] width 784 height 573
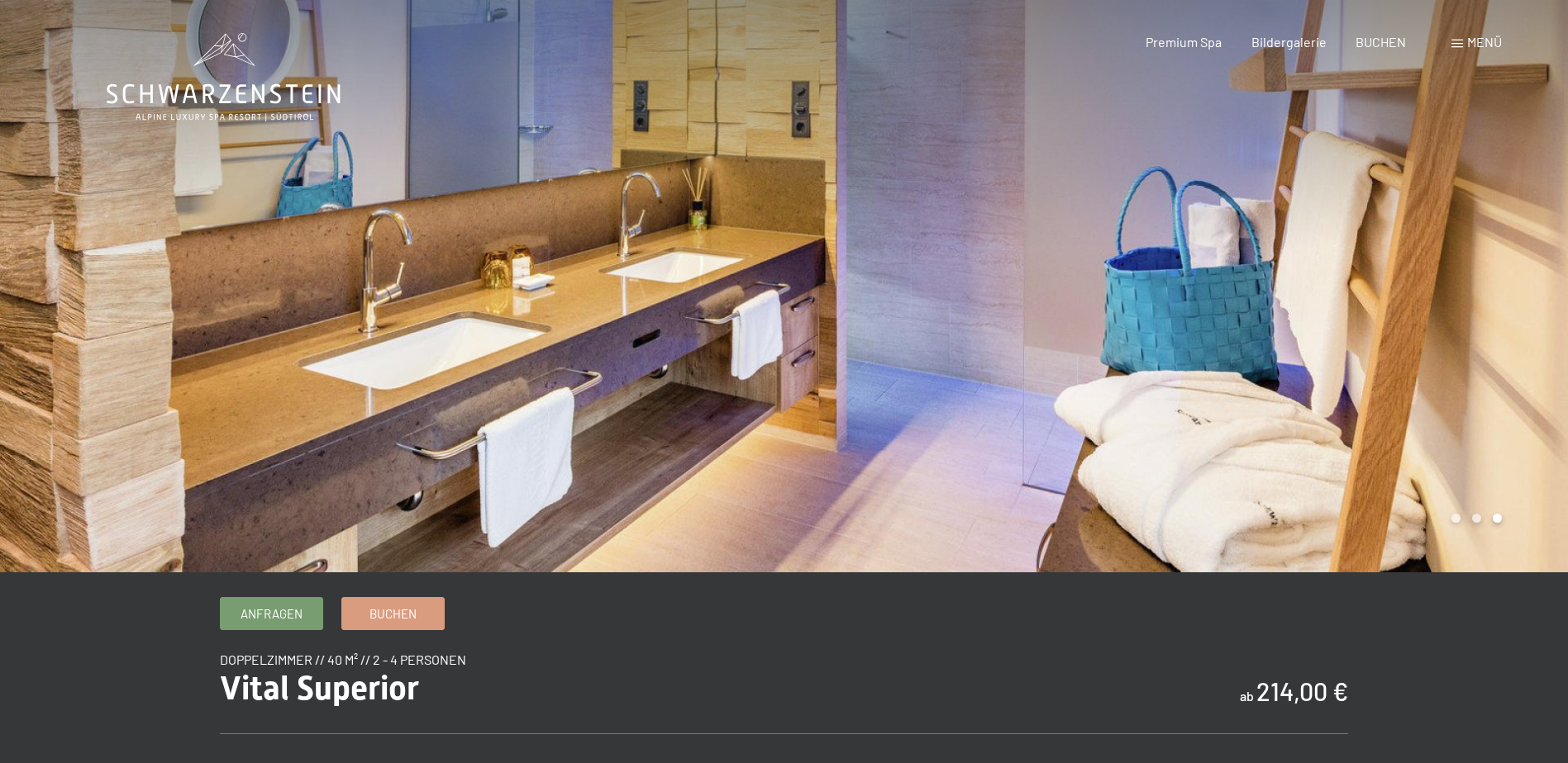
click at [899, 211] on div at bounding box center [1176, 286] width 784 height 573
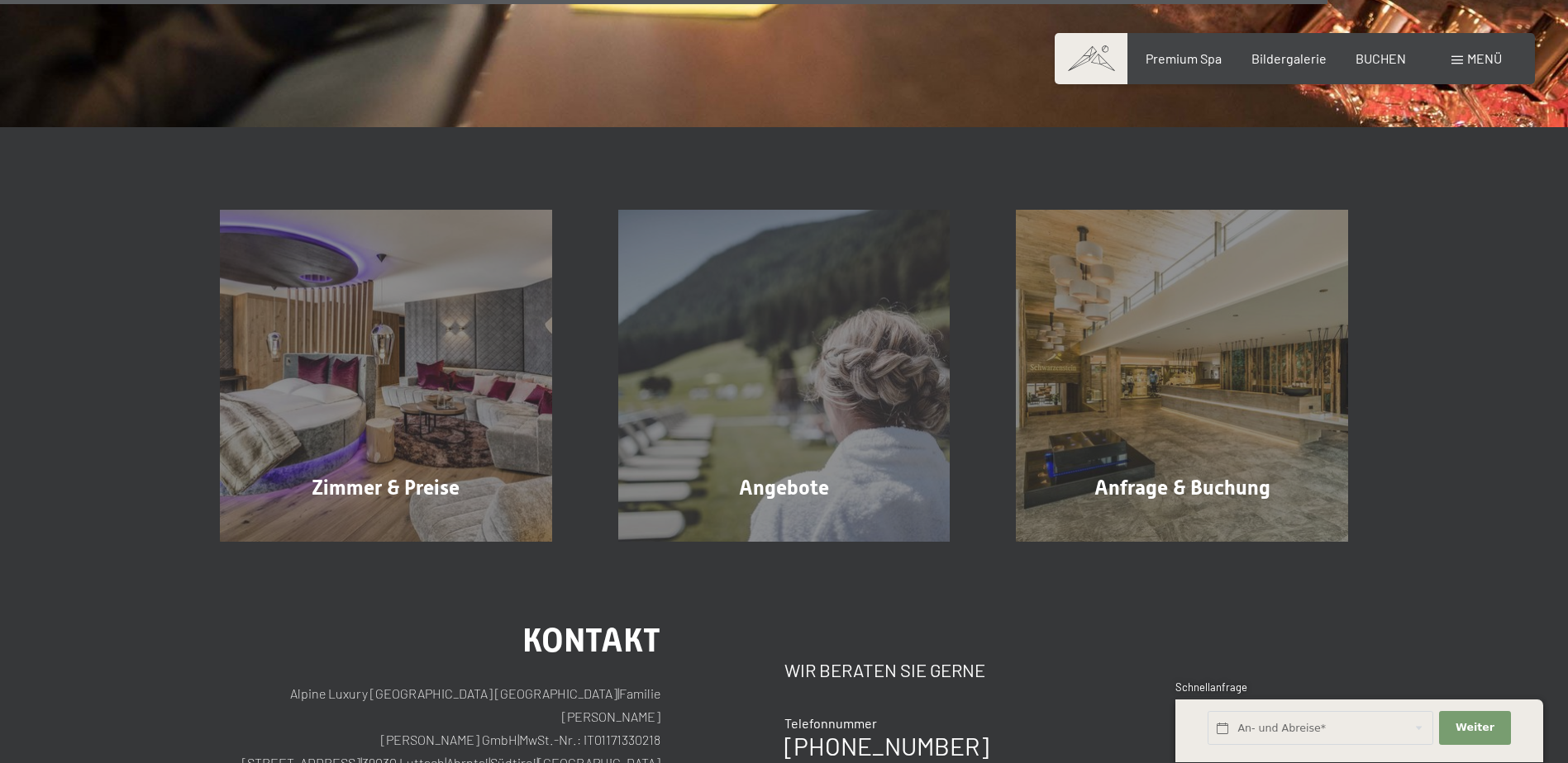
scroll to position [2809, 0]
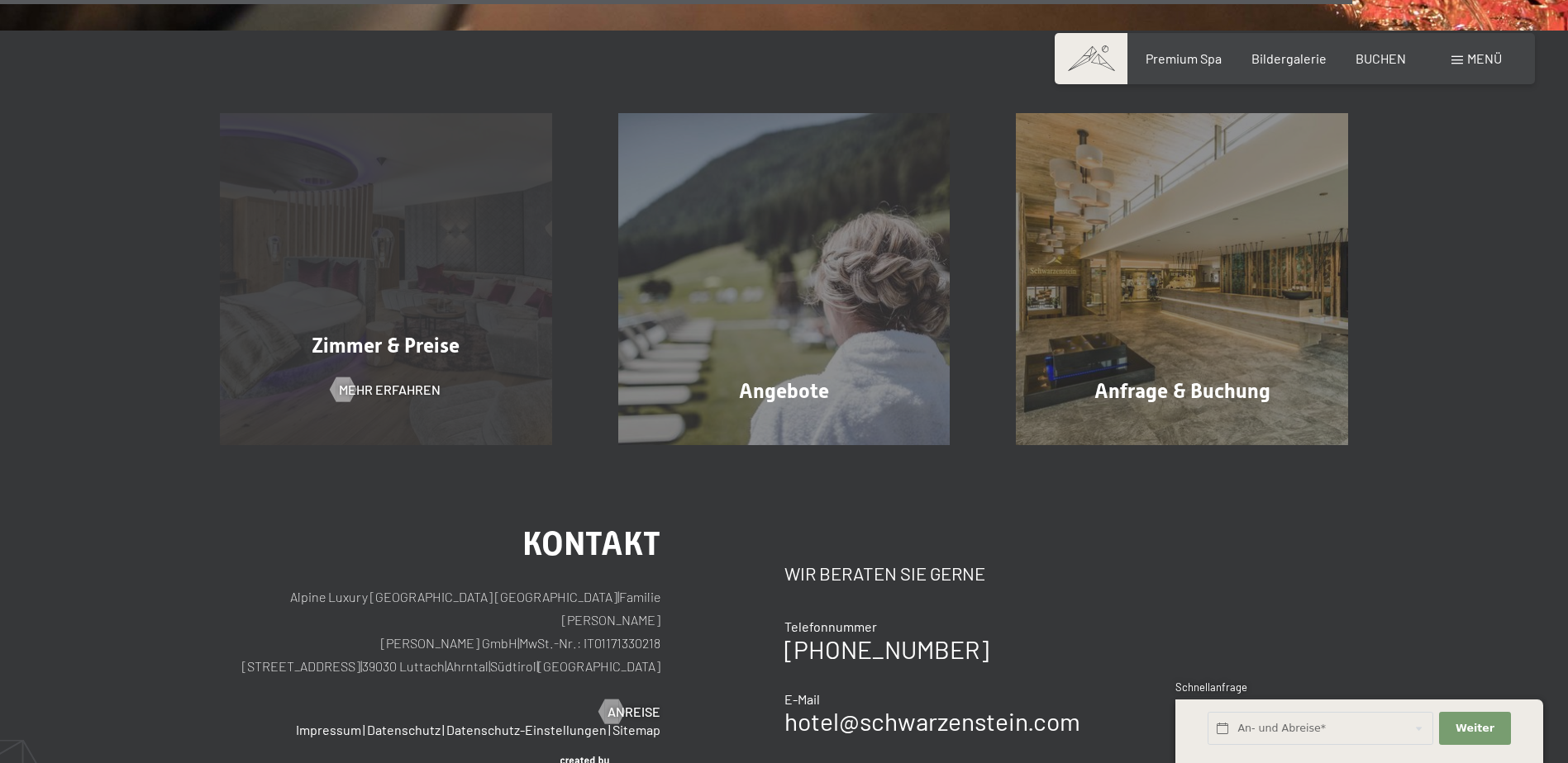
click at [411, 351] on span "Zimmer & Preise" at bounding box center [386, 345] width 148 height 24
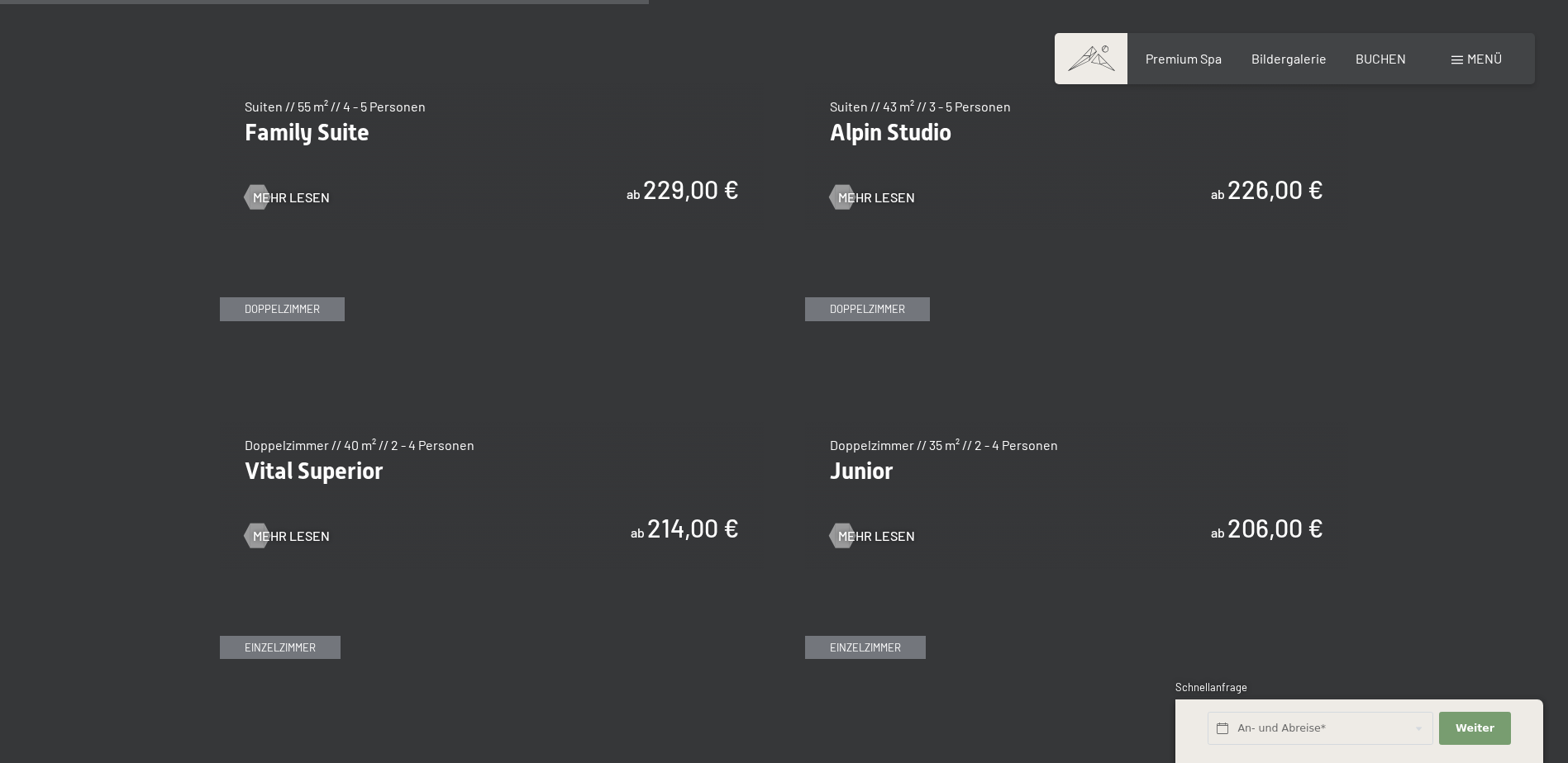
scroll to position [2230, 0]
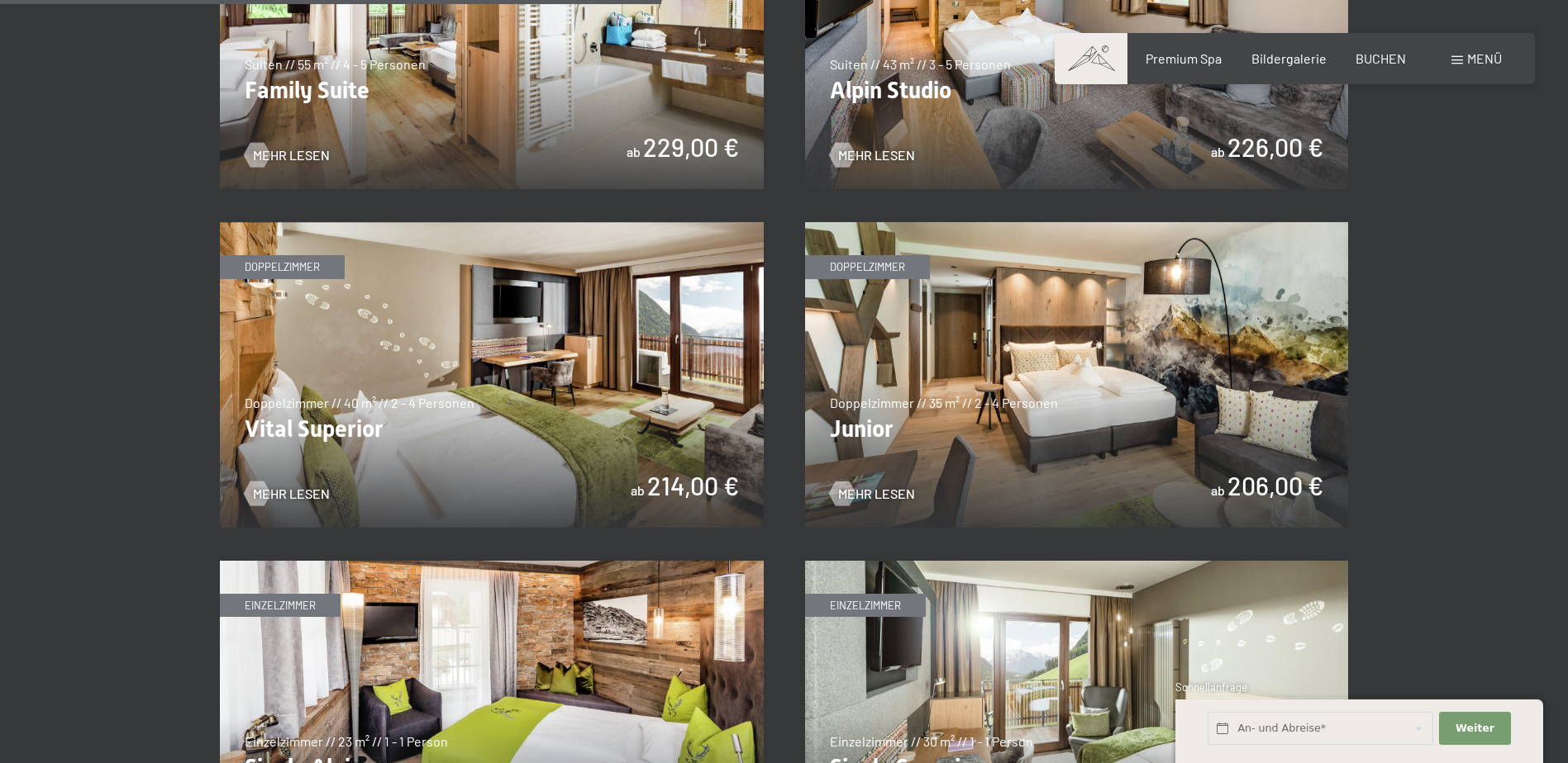
click at [1039, 419] on img at bounding box center [1077, 375] width 544 height 306
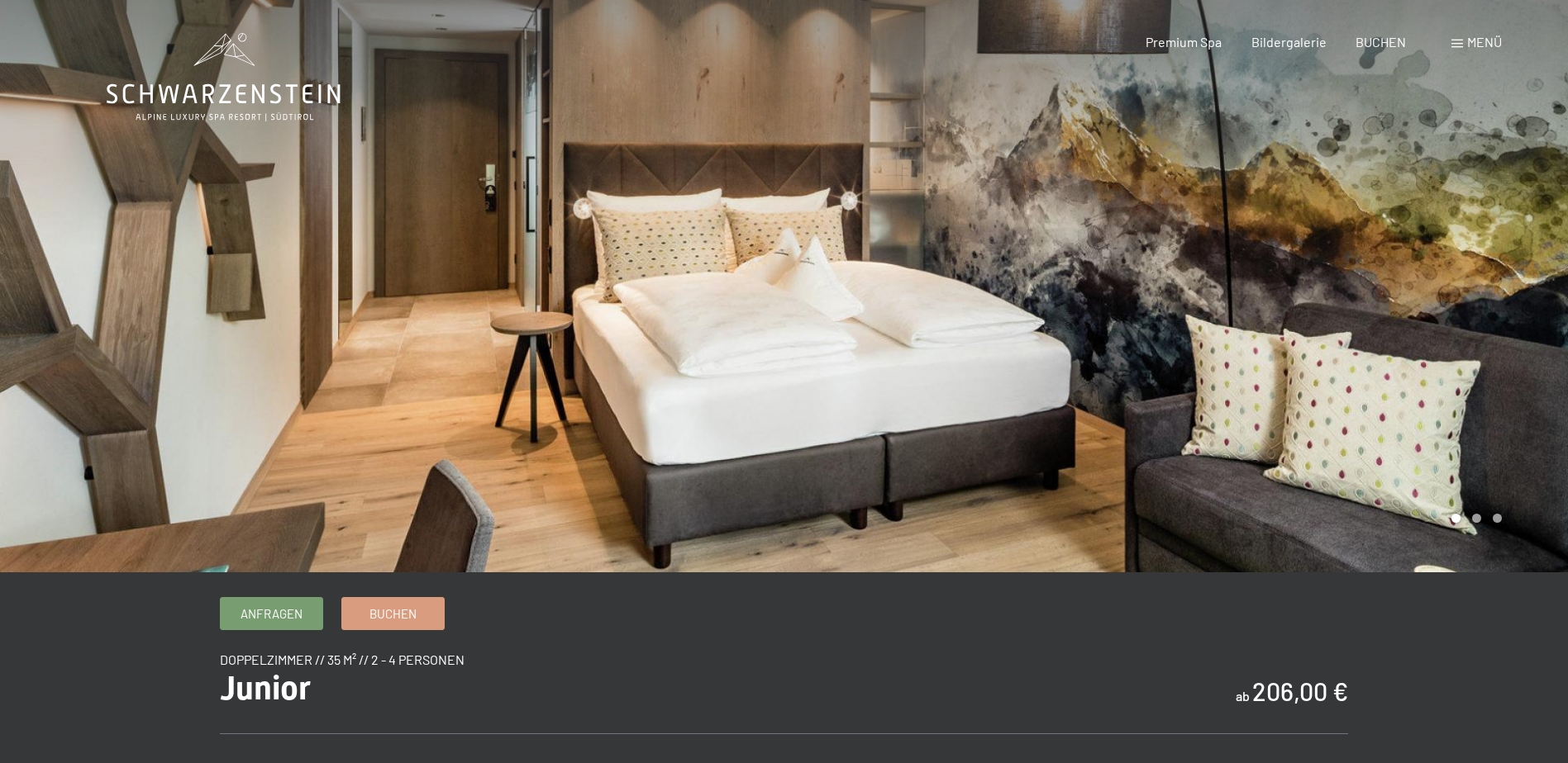
click at [1392, 341] on div at bounding box center [1176, 286] width 784 height 573
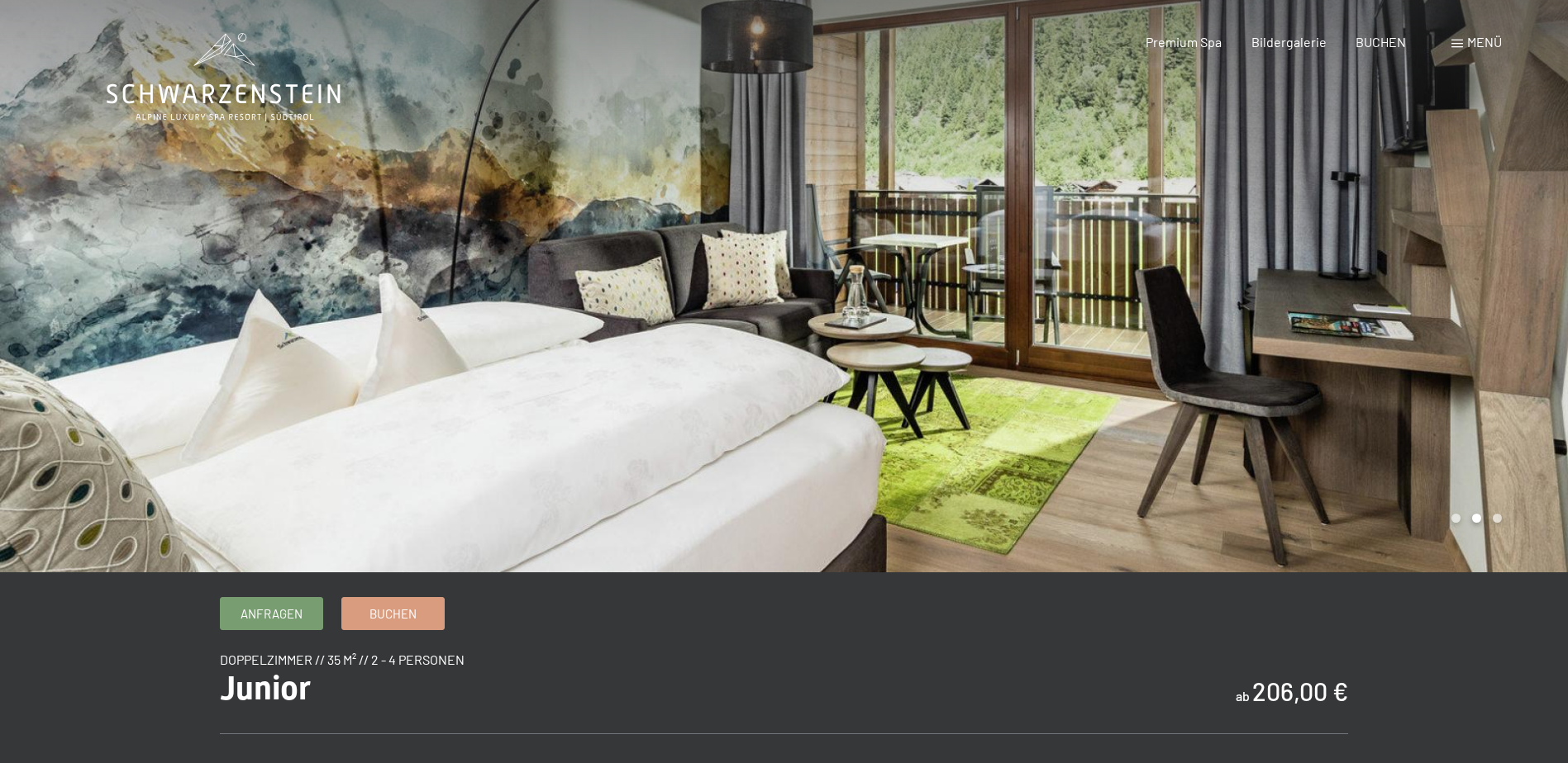
click at [1392, 341] on div at bounding box center [1176, 286] width 784 height 573
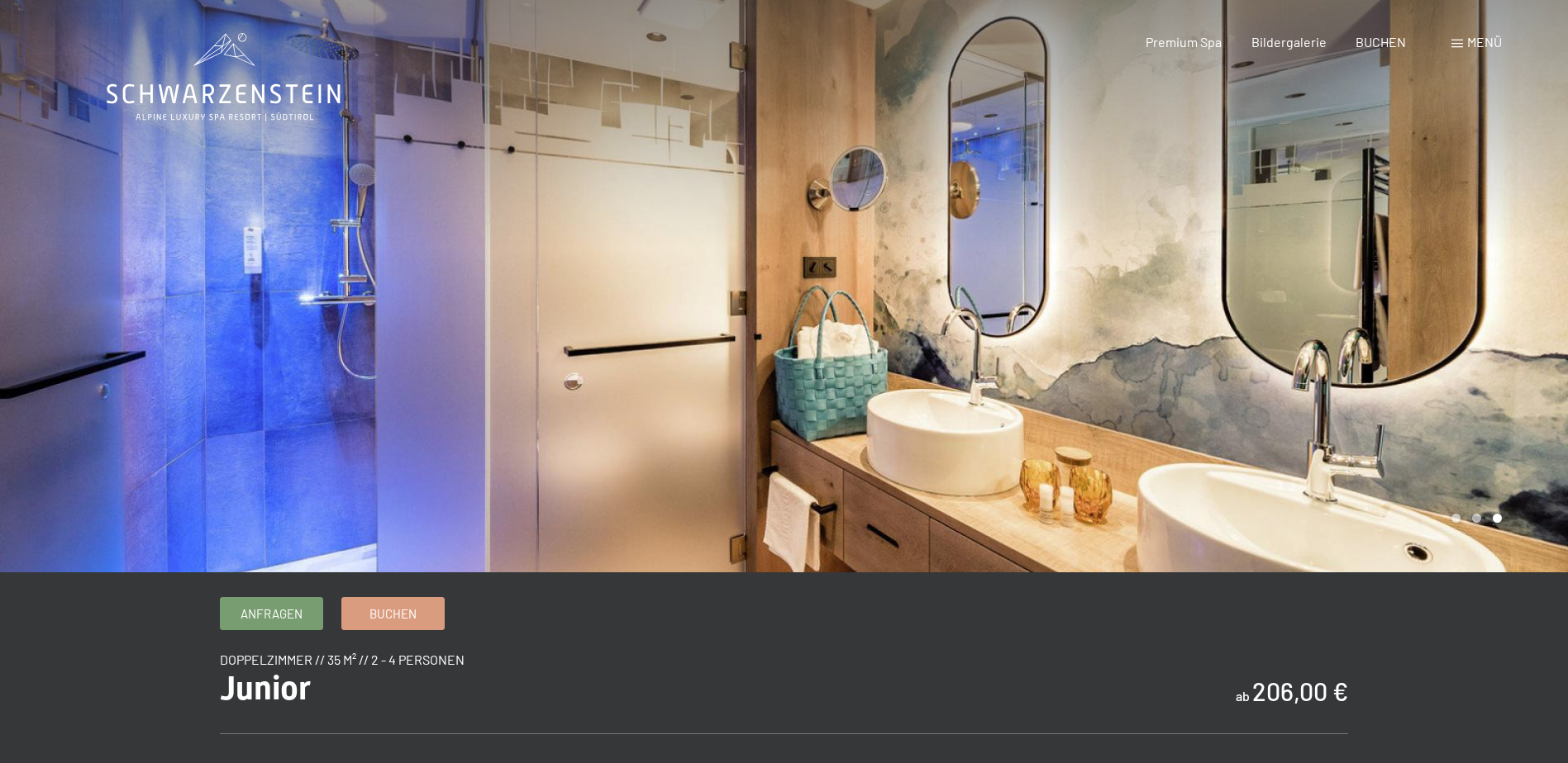
click at [1392, 341] on div at bounding box center [1176, 286] width 784 height 573
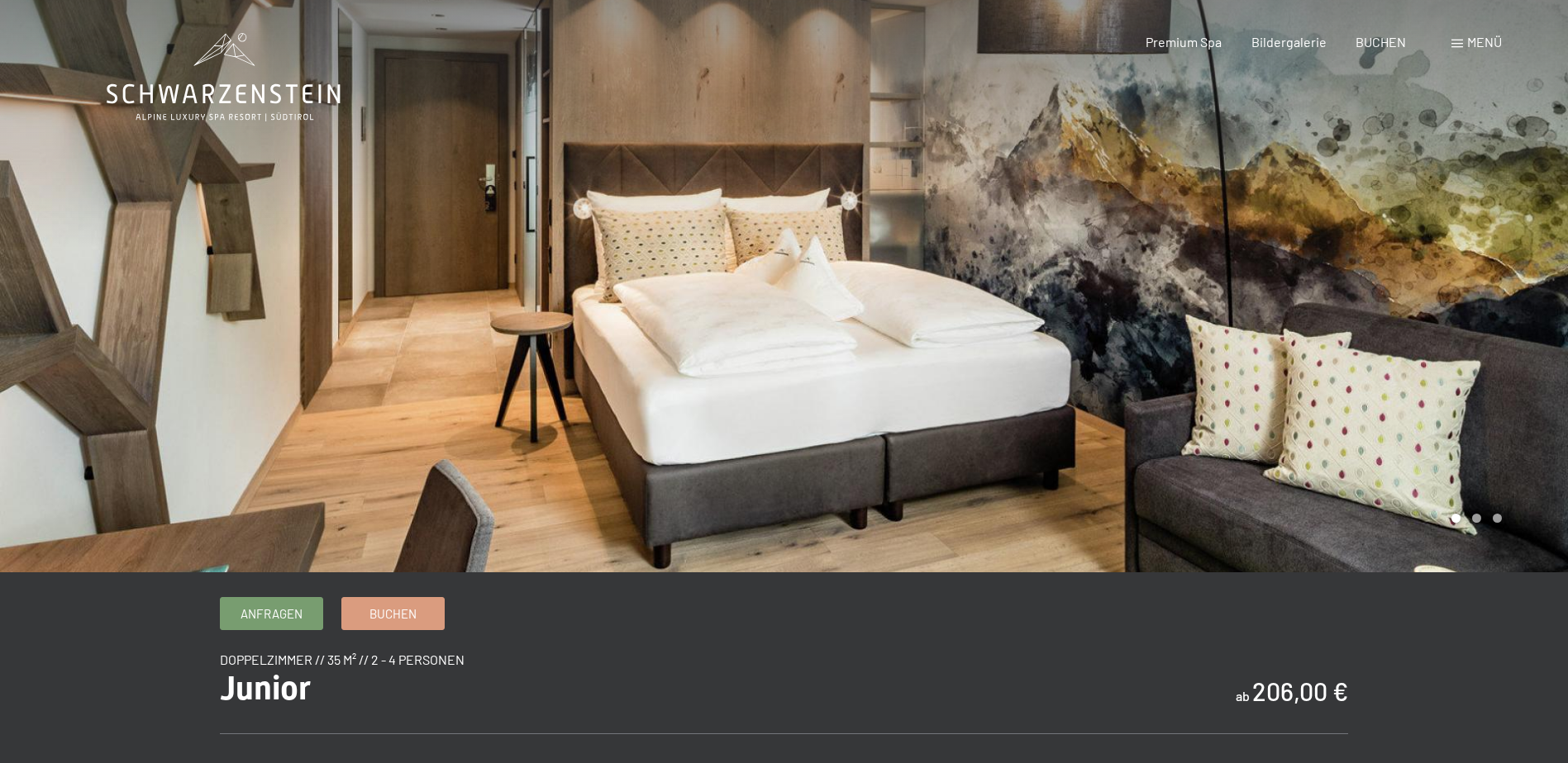
click at [1392, 341] on div at bounding box center [1176, 286] width 784 height 573
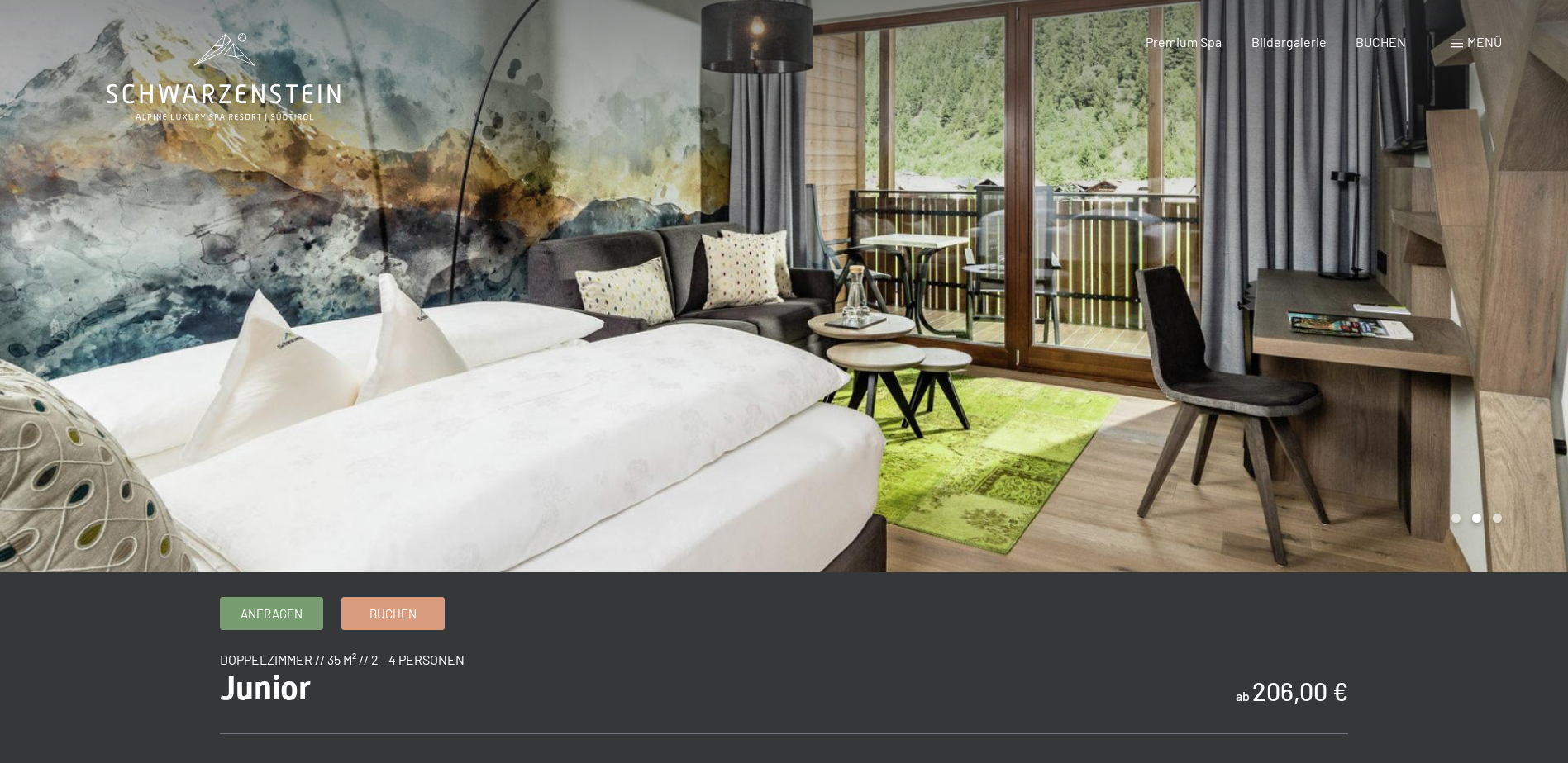
click at [1392, 341] on div at bounding box center [1176, 286] width 784 height 573
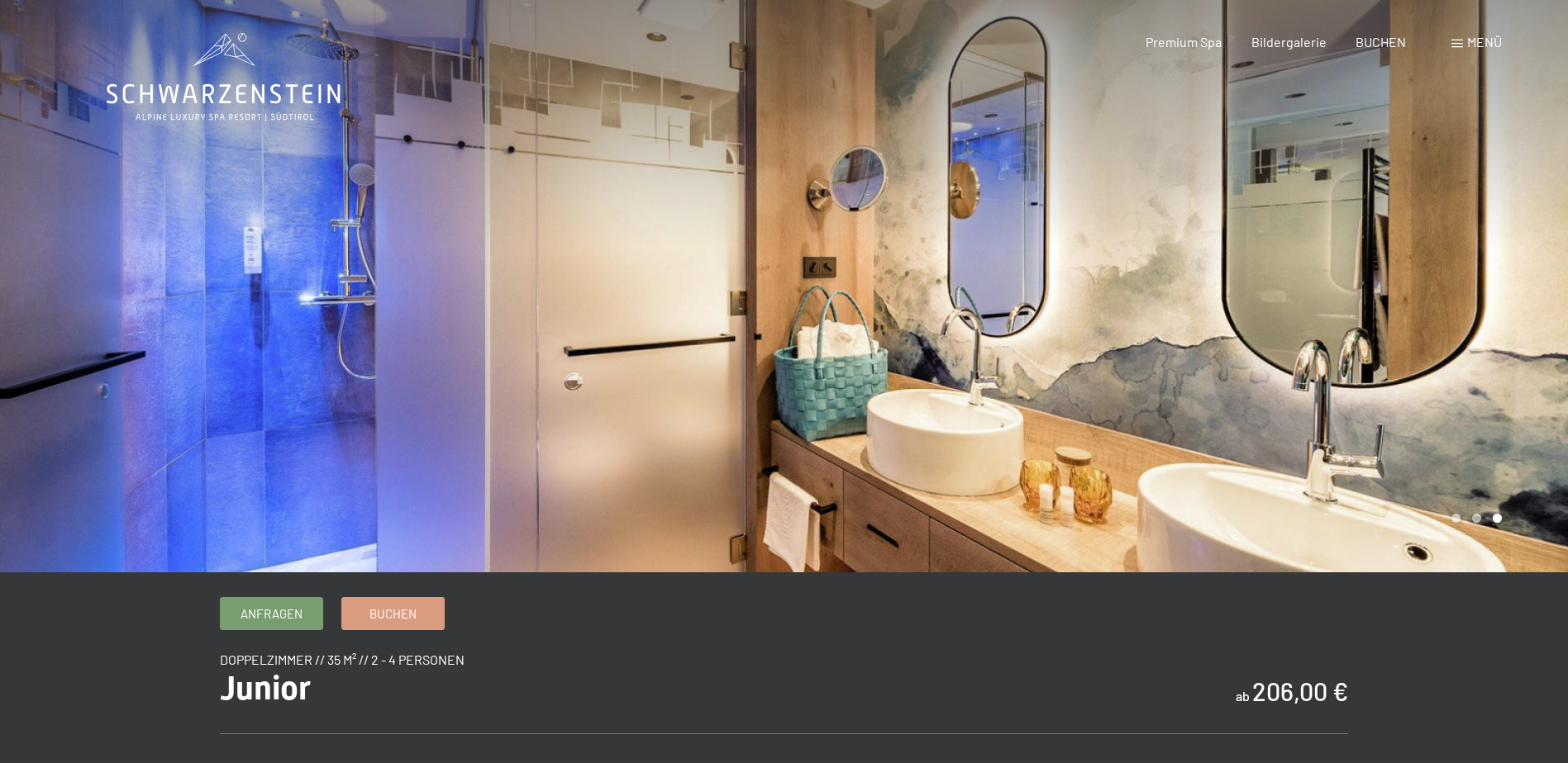
click at [1392, 341] on div at bounding box center [1176, 286] width 784 height 573
